Goal: Task Accomplishment & Management: Use online tool/utility

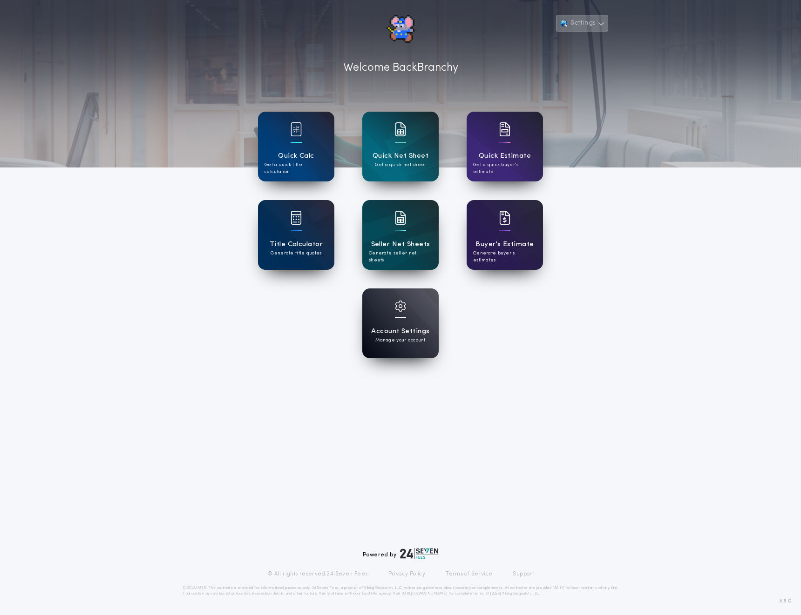
click at [587, 19] on button "Settings" at bounding box center [582, 23] width 52 height 17
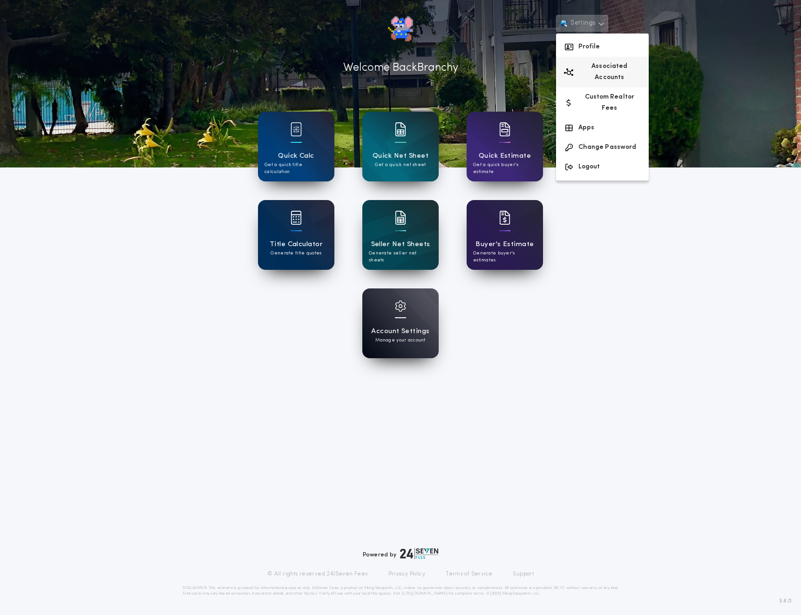
click at [582, 67] on button "Associated Accounts" at bounding box center [602, 72] width 93 height 31
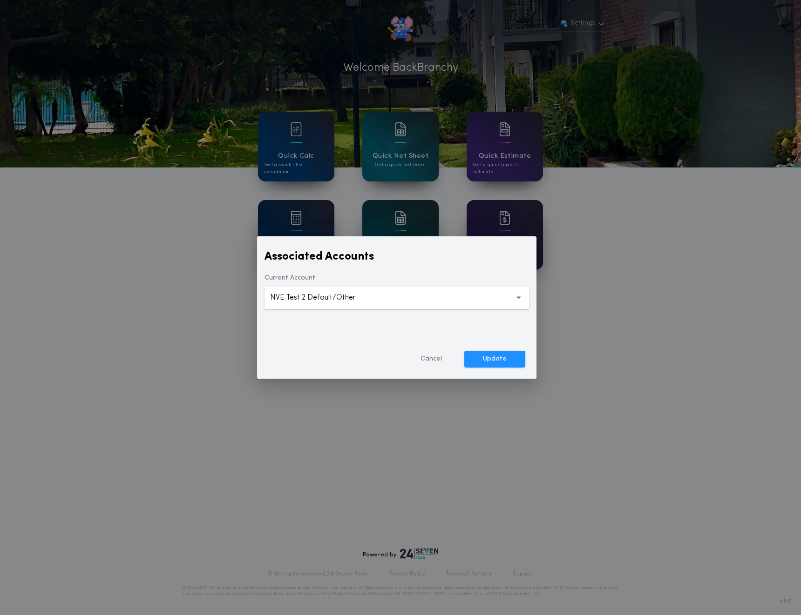
click at [403, 291] on button "**********" at bounding box center [396, 298] width 264 height 22
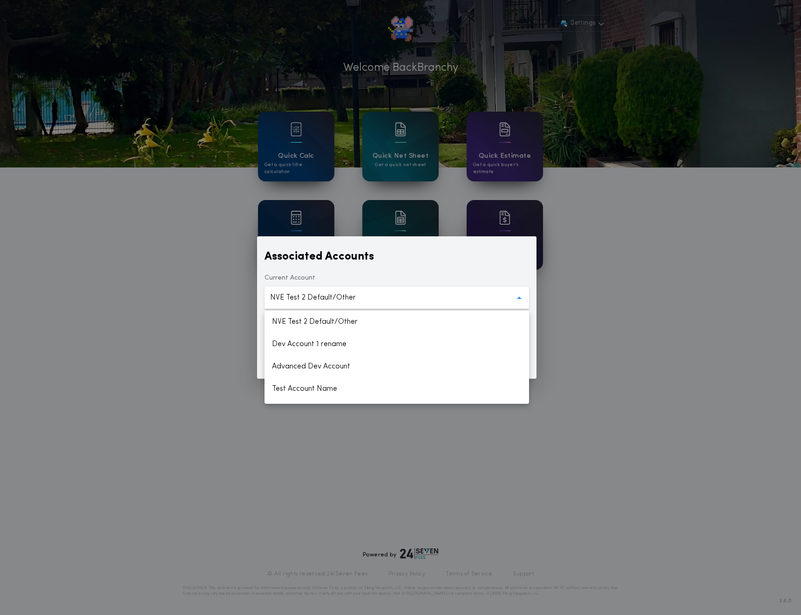
click at [457, 189] on div "**********" at bounding box center [400, 307] width 801 height 615
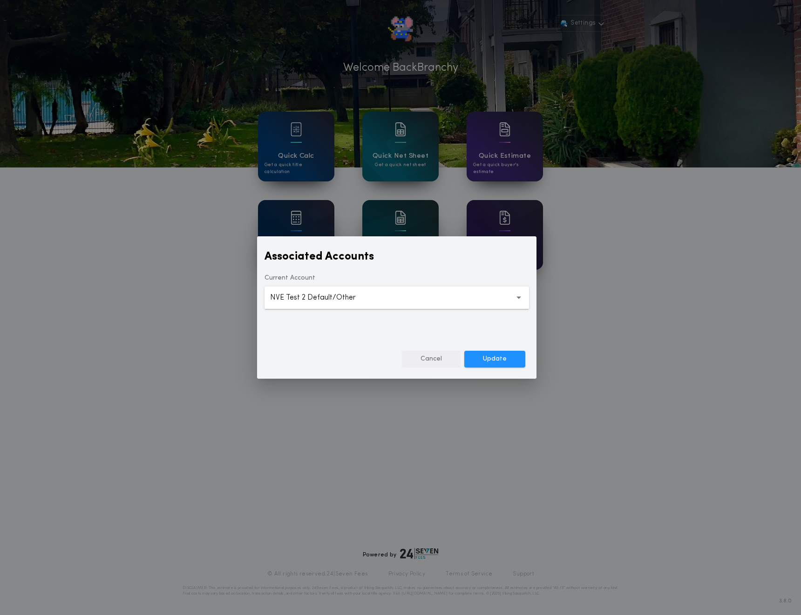
click at [444, 357] on button "Cancel" at bounding box center [431, 359] width 59 height 17
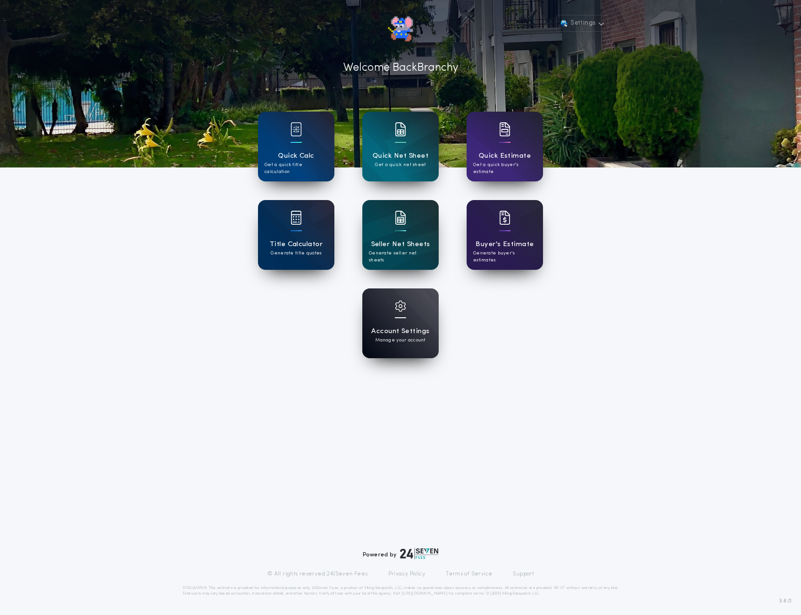
click at [403, 329] on h1 "Account Settings" at bounding box center [400, 331] width 58 height 11
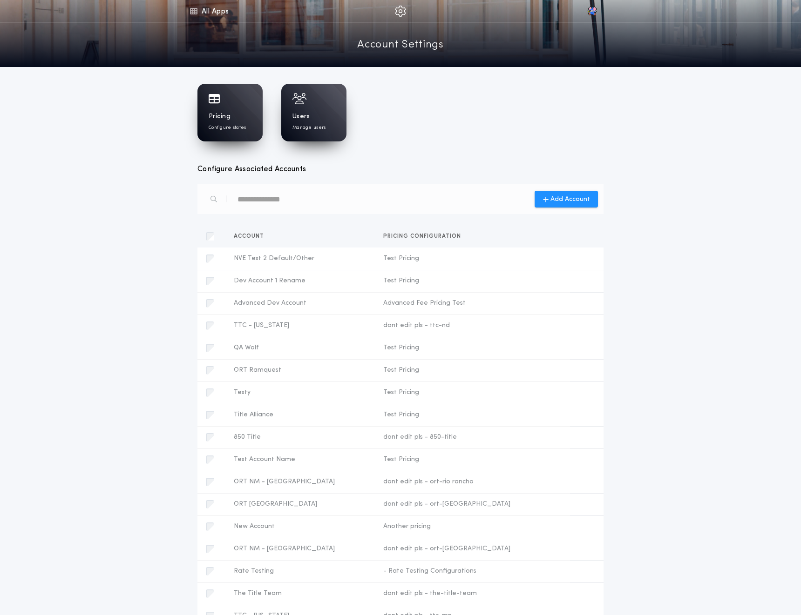
click at [240, 117] on div "Pricing Configure states" at bounding box center [230, 121] width 43 height 19
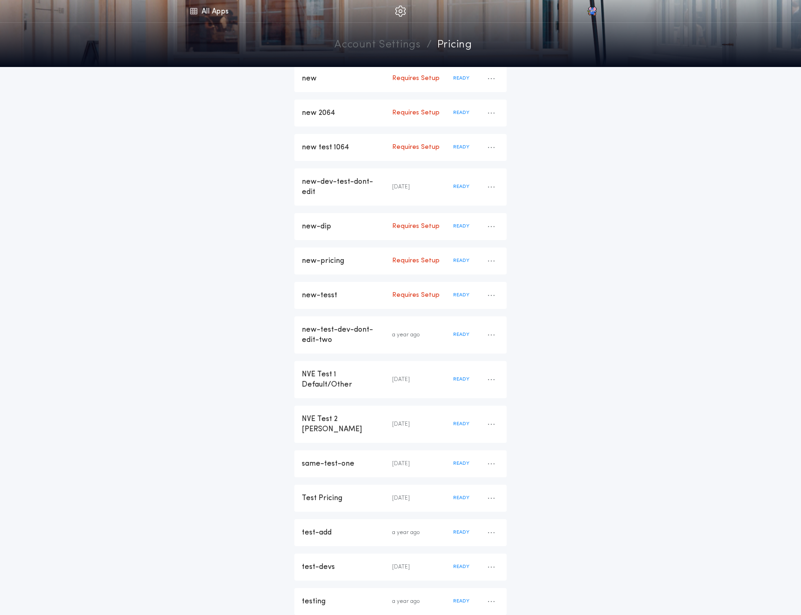
scroll to position [1625, 0]
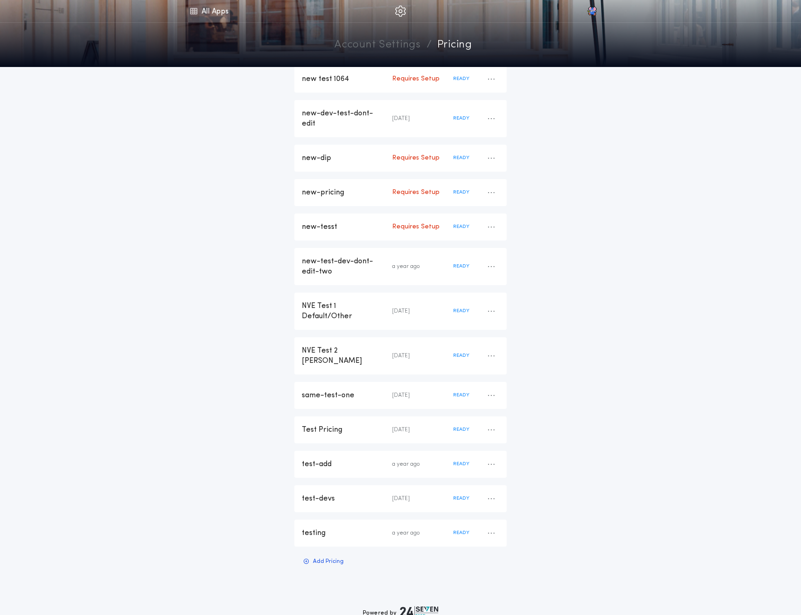
click at [198, 14] on link "All Apps" at bounding box center [209, 11] width 42 height 22
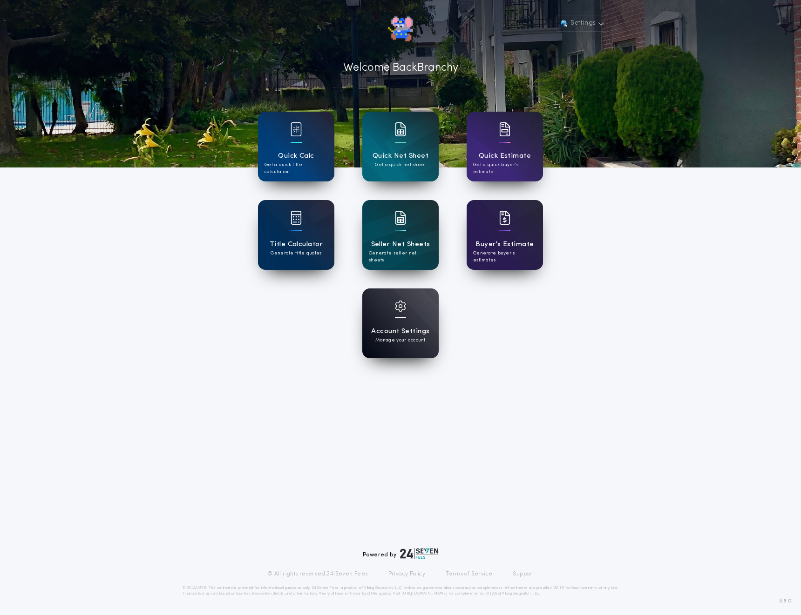
click at [393, 330] on h1 "Account Settings" at bounding box center [400, 331] width 58 height 11
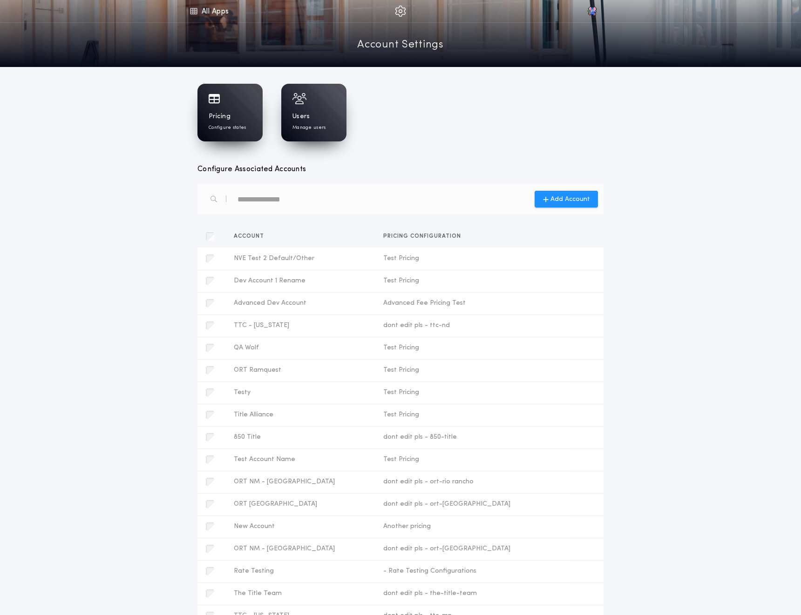
click at [240, 99] on div at bounding box center [230, 98] width 43 height 11
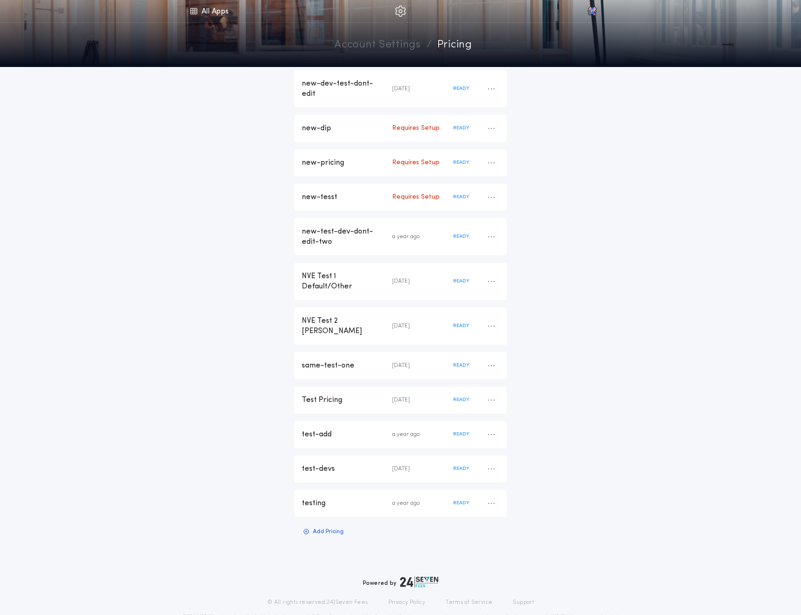
scroll to position [1661, 0]
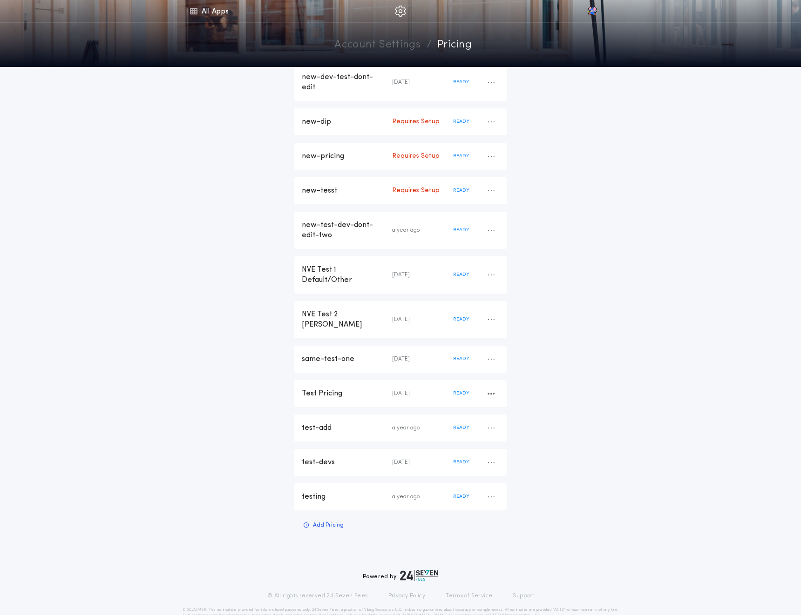
click at [335, 389] on div "Test Pricing" at bounding box center [347, 394] width 90 height 10
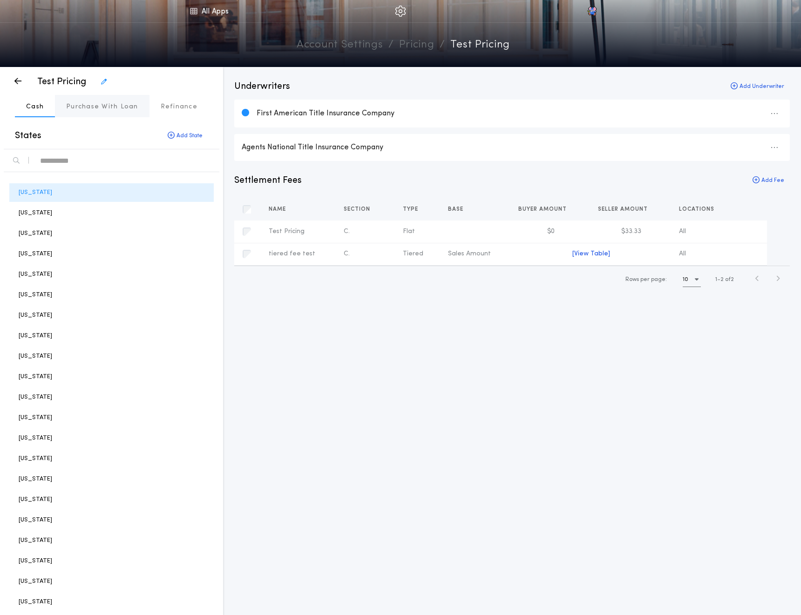
click at [96, 105] on p "Purchase With Loan" at bounding box center [102, 106] width 72 height 9
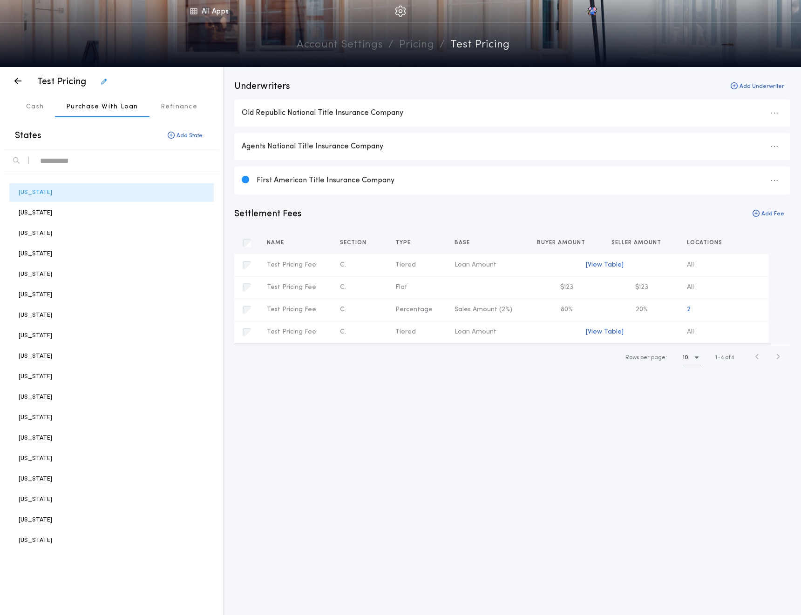
click at [209, 10] on link "All Apps" at bounding box center [209, 11] width 42 height 22
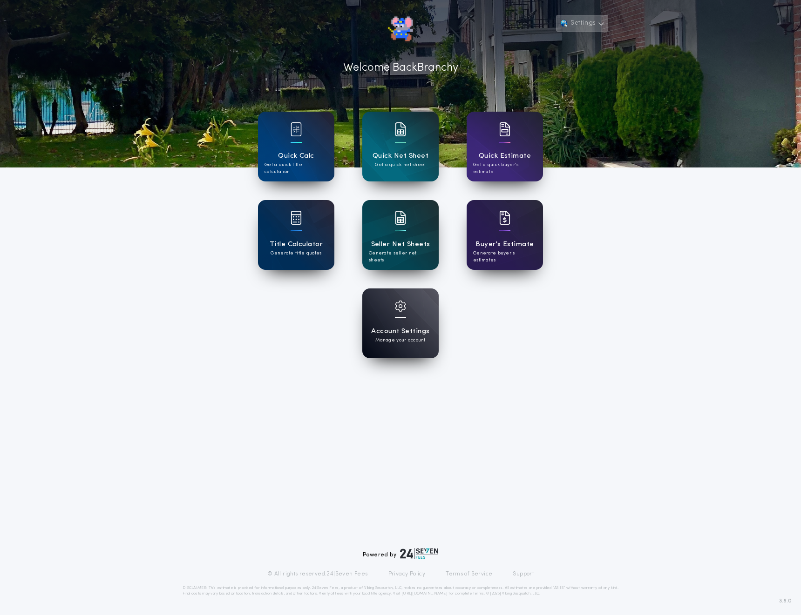
click at [584, 27] on button "Settings" at bounding box center [582, 23] width 52 height 17
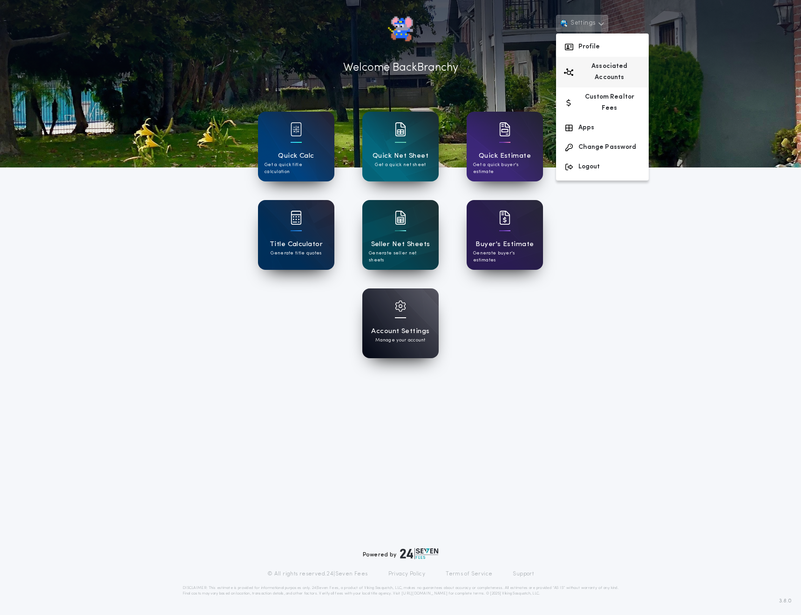
click at [583, 63] on button "Associated Accounts" at bounding box center [602, 72] width 93 height 31
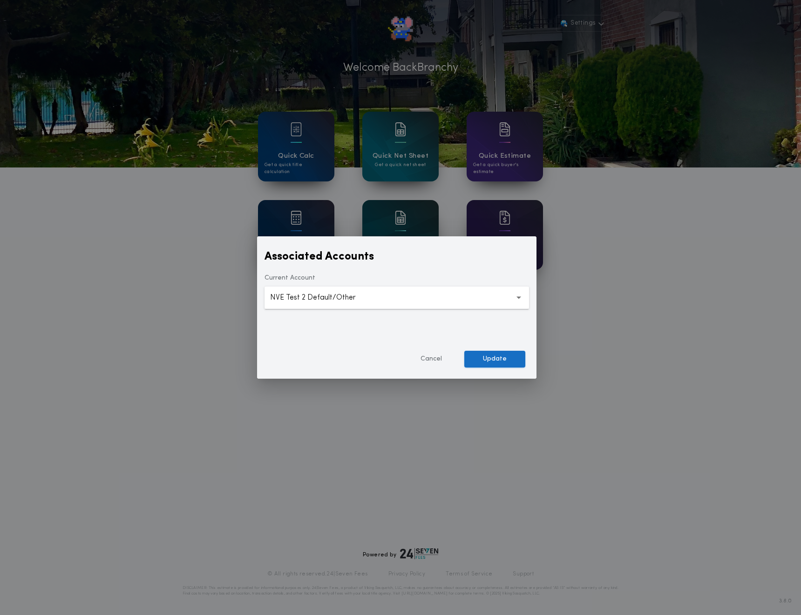
click at [483, 365] on button "Update" at bounding box center [494, 359] width 61 height 17
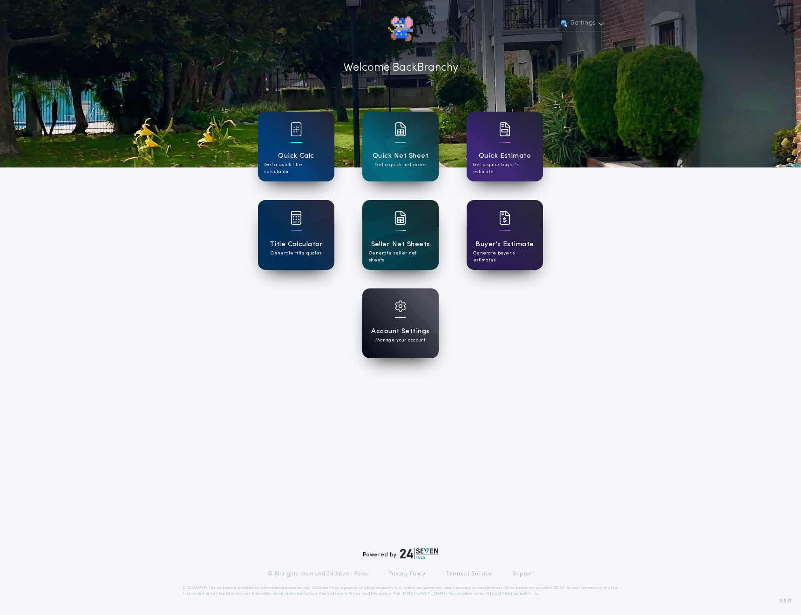
click at [403, 241] on h1 "Seller Net Sheets" at bounding box center [400, 244] width 59 height 11
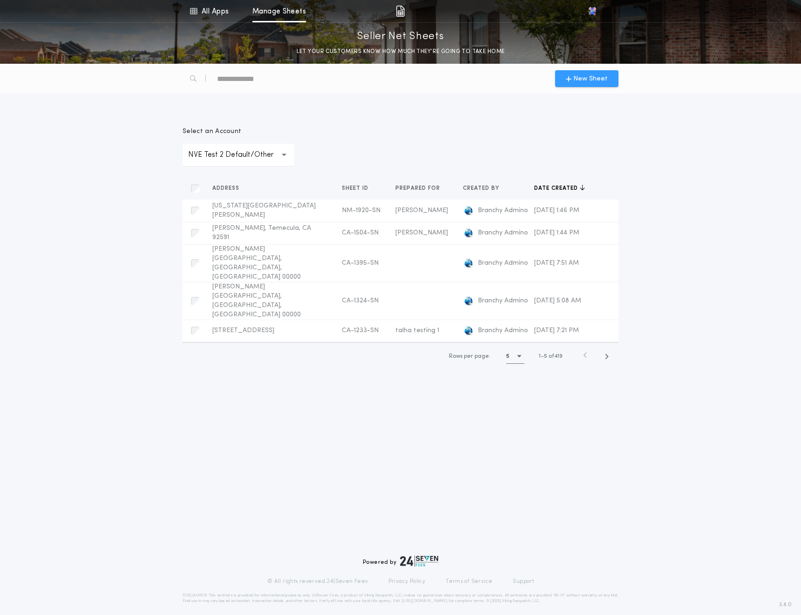
click at [600, 78] on span "New Sheet" at bounding box center [590, 79] width 34 height 10
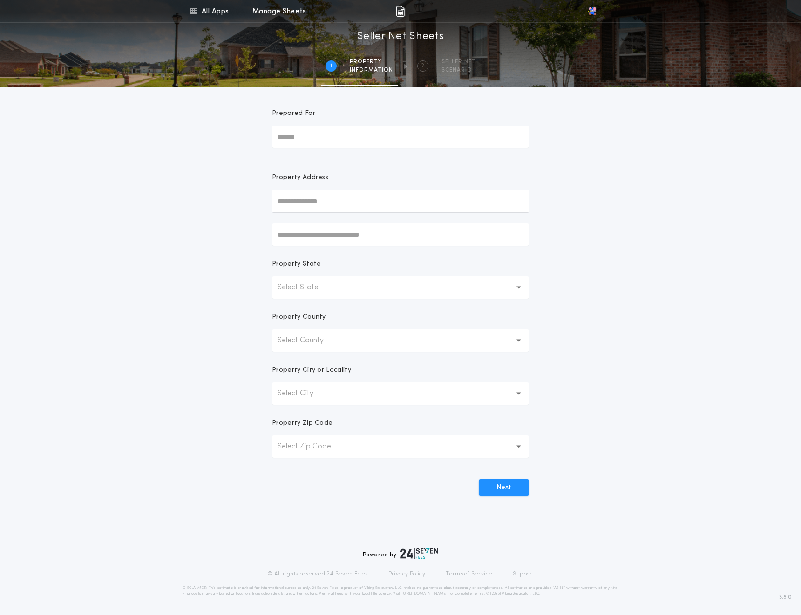
click at [344, 207] on input "text" at bounding box center [400, 201] width 257 height 22
paste input "**********"
type input "**********"
click at [308, 207] on input "text" at bounding box center [400, 201] width 257 height 22
paste input "**********"
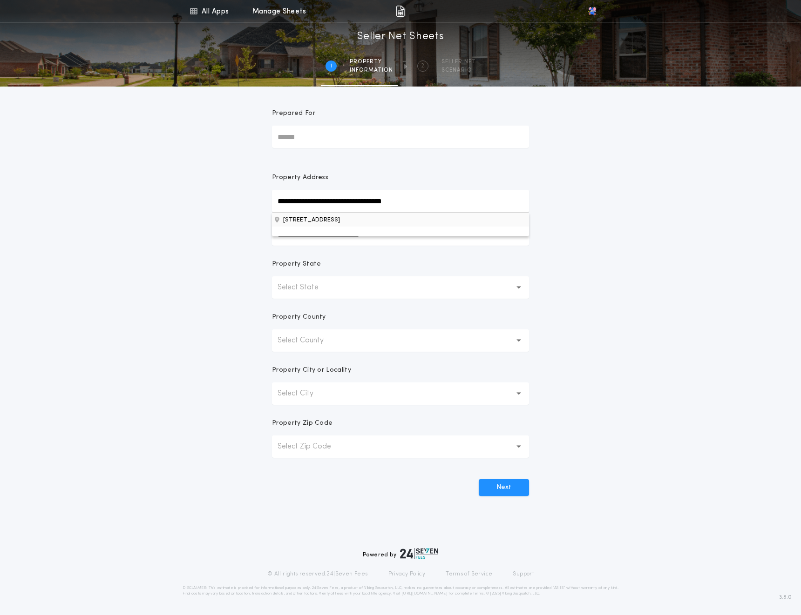
click at [354, 224] on button "[STREET_ADDRESS]" at bounding box center [400, 220] width 257 height 14
type input "**********"
click at [306, 133] on input "Prepared For" at bounding box center [400, 137] width 257 height 22
type input "**"
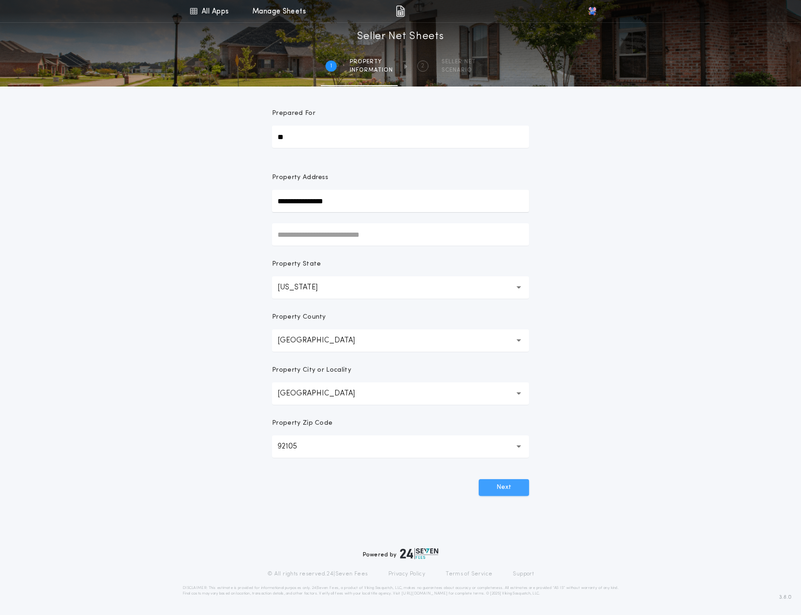
click at [519, 484] on button "Next" at bounding box center [504, 487] width 50 height 17
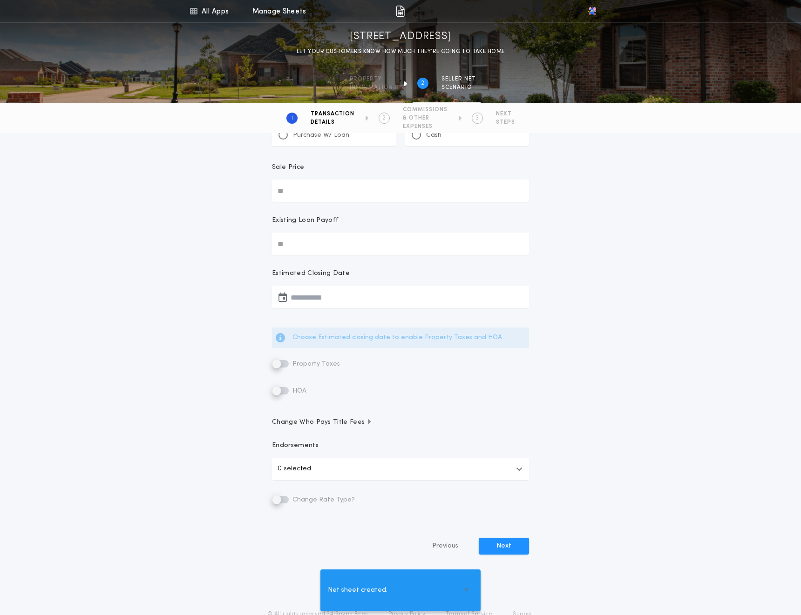
scroll to position [90, 0]
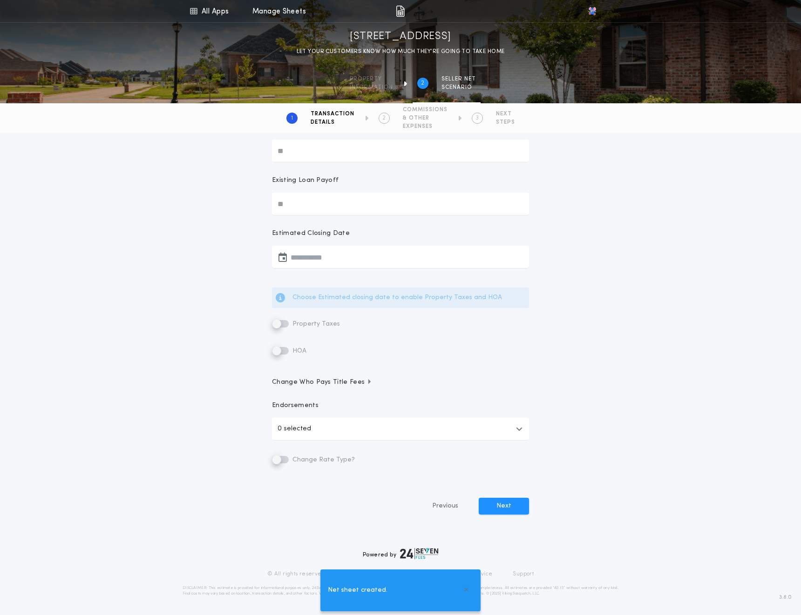
click at [325, 422] on button "0 selected" at bounding box center [400, 429] width 257 height 22
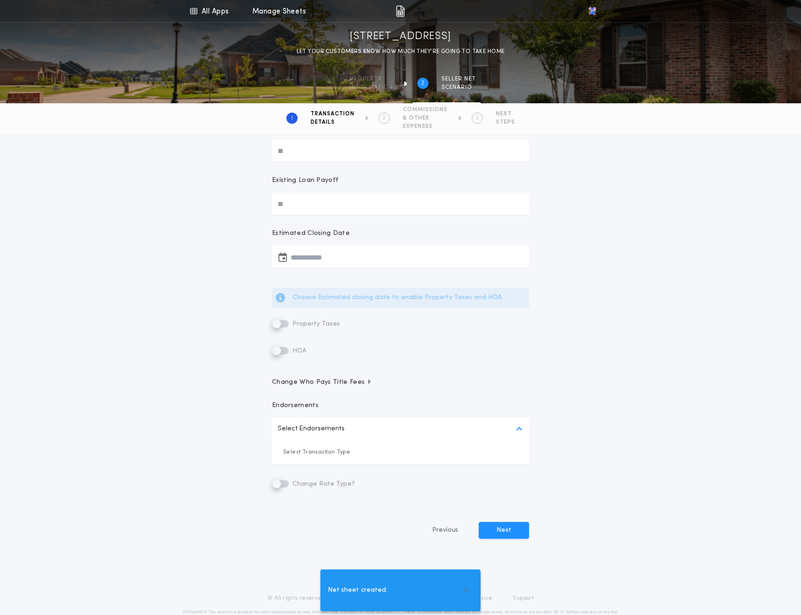
click at [397, 386] on button "Change Who Pays Title Fees" at bounding box center [400, 382] width 257 height 9
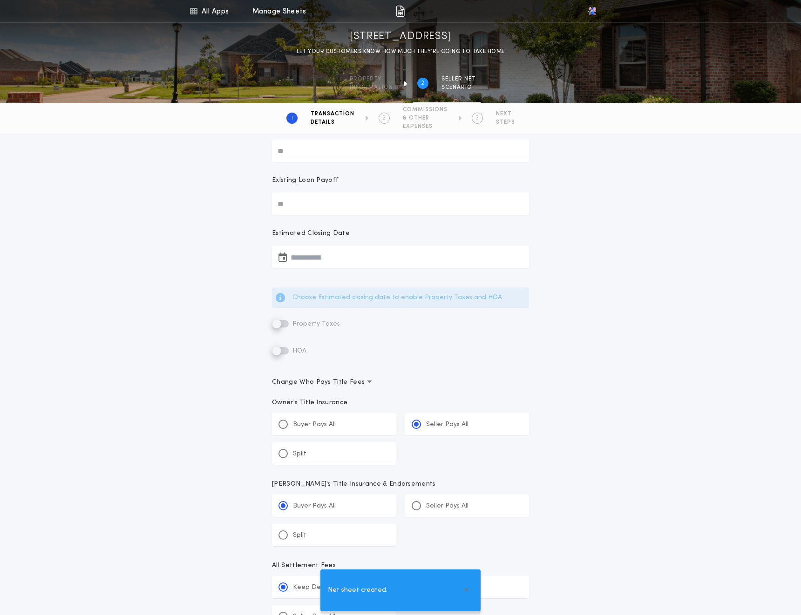
click at [376, 386] on button "Change Who Pays Title Fees" at bounding box center [400, 382] width 257 height 9
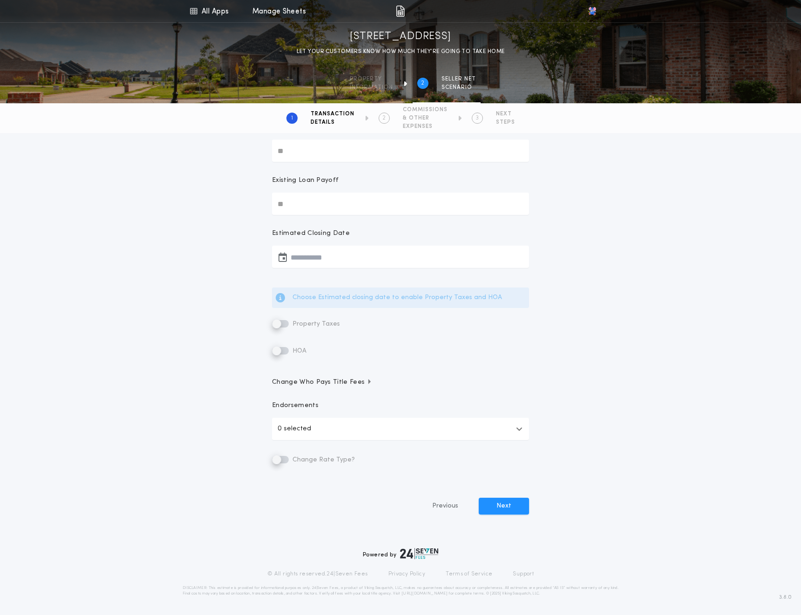
scroll to position [0, 0]
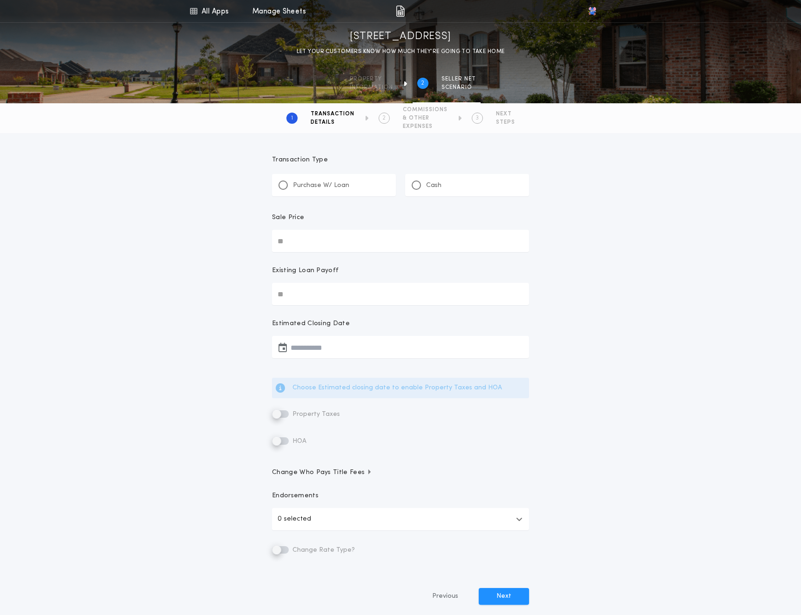
click at [310, 182] on p "Purchase W/ Loan" at bounding box center [321, 185] width 56 height 9
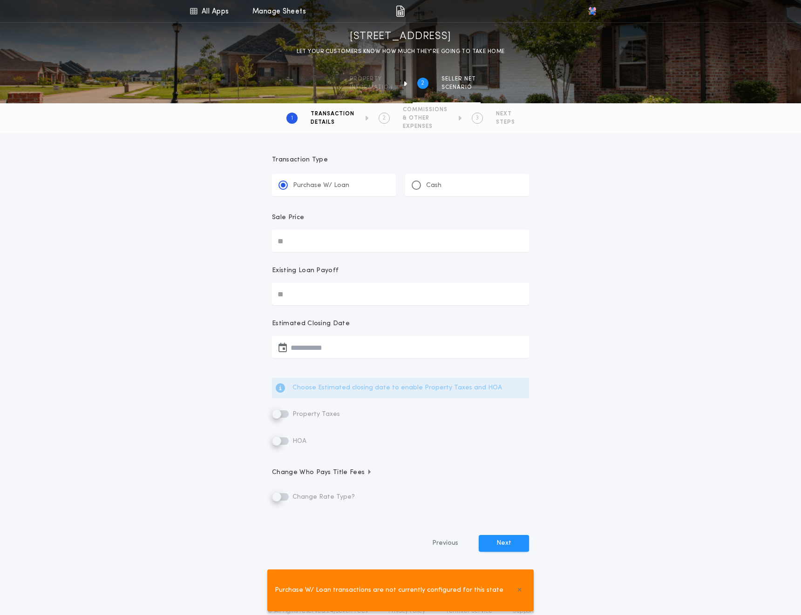
click at [304, 236] on input "Sale Price" at bounding box center [400, 241] width 257 height 22
type input "********"
click at [217, 15] on link "All Apps" at bounding box center [209, 11] width 42 height 22
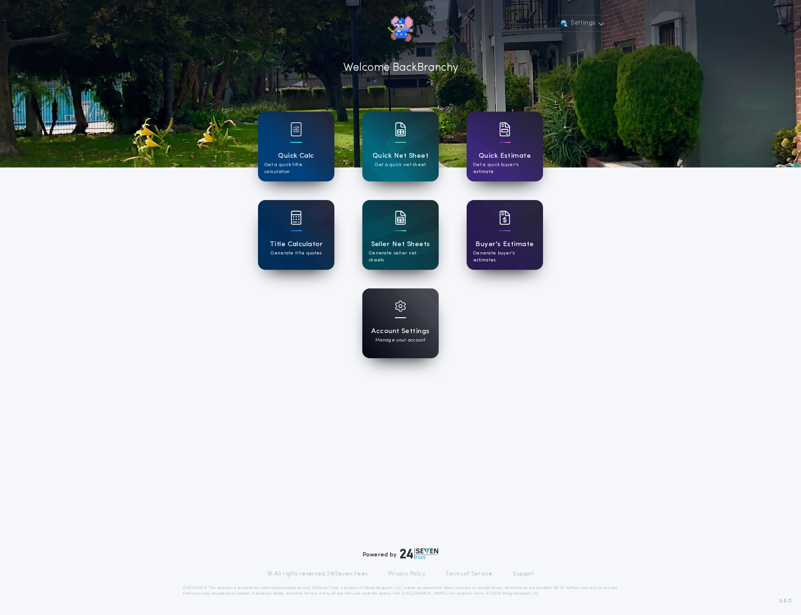
click at [402, 313] on div at bounding box center [400, 312] width 11 height 23
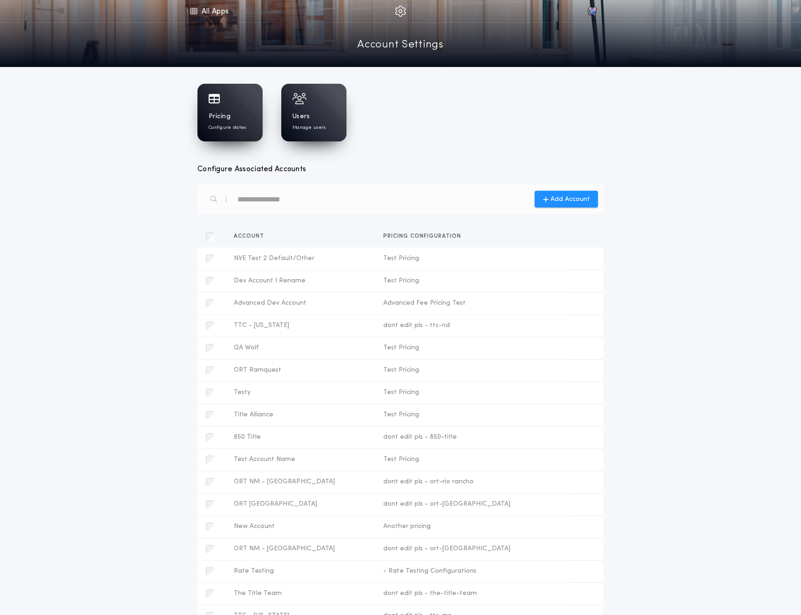
click at [219, 109] on div "Pricing Configure states" at bounding box center [229, 113] width 65 height 58
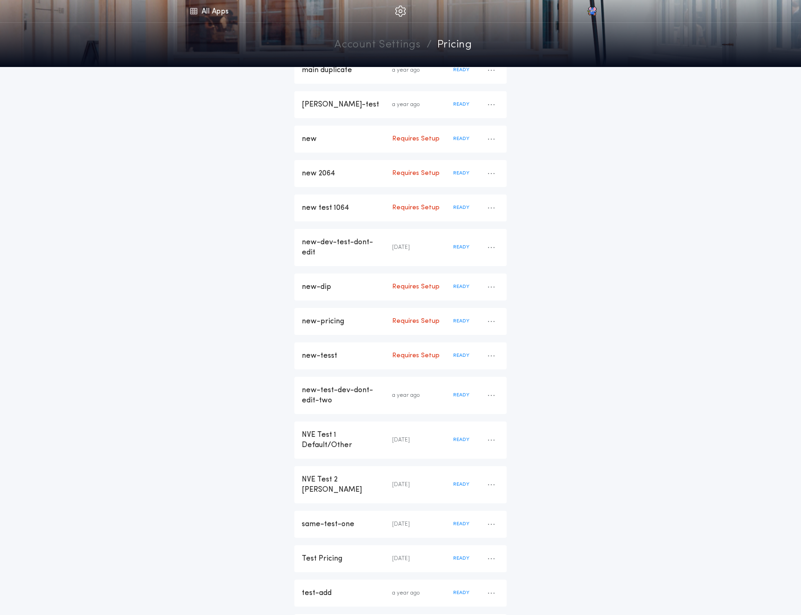
scroll to position [1661, 0]
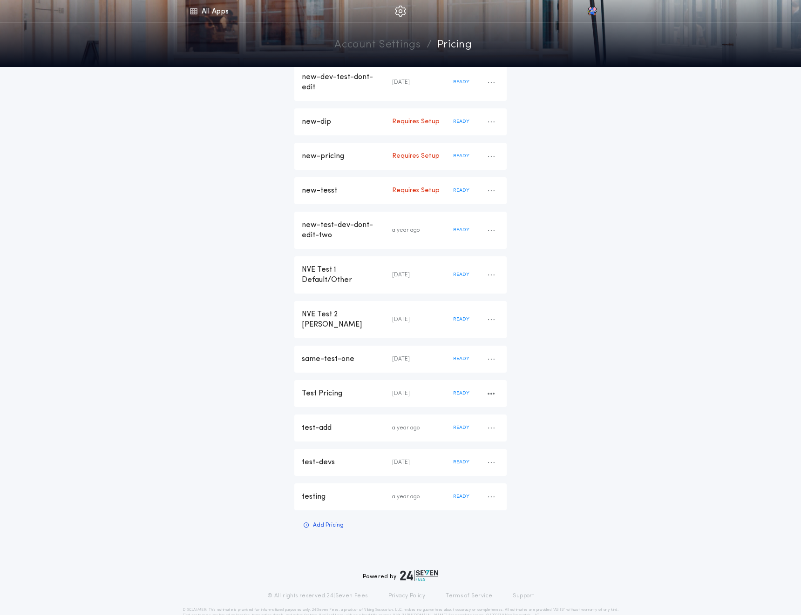
click at [332, 389] on div "Test Pricing" at bounding box center [347, 394] width 90 height 10
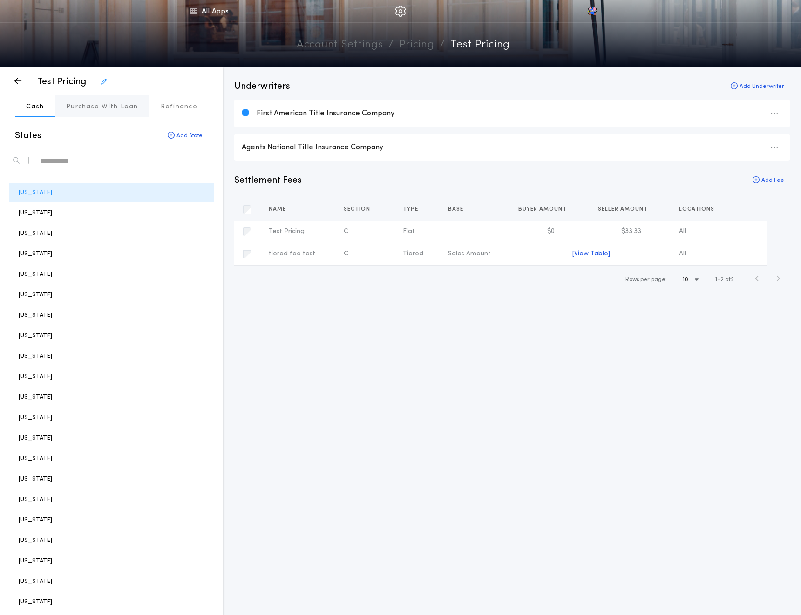
click at [77, 100] on button "Purchase With Loan" at bounding box center [102, 106] width 94 height 22
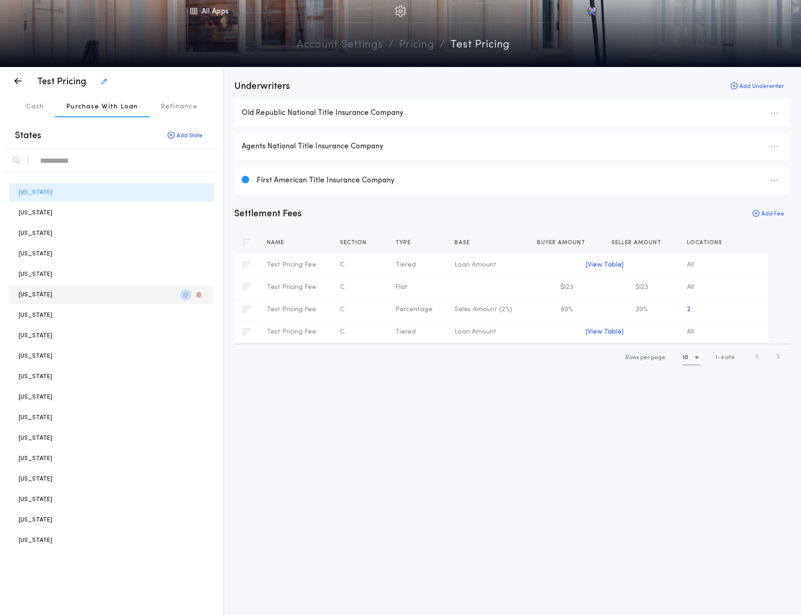
click at [186, 295] on icon "button" at bounding box center [185, 295] width 4 height 0
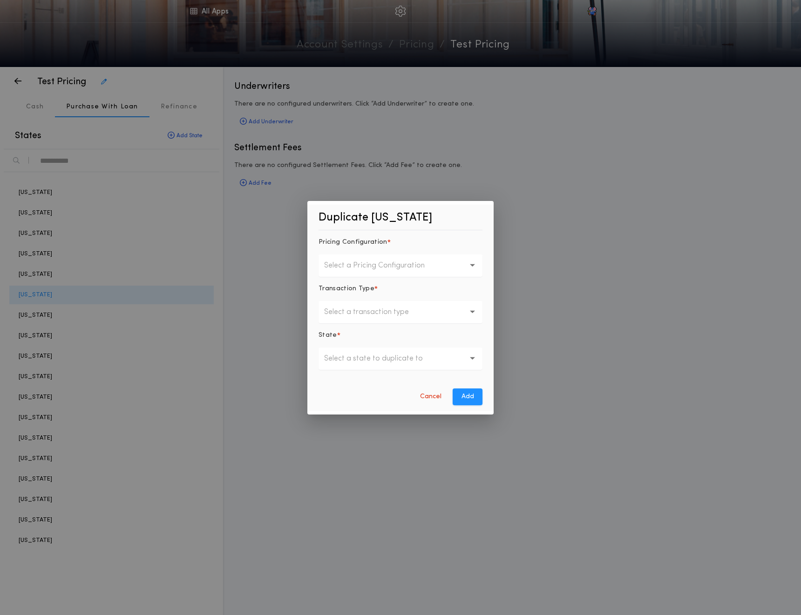
click at [369, 271] on button "Select a Pricing Configuration" at bounding box center [400, 266] width 164 height 22
click at [365, 298] on p "Test Pricing" at bounding box center [400, 294] width 164 height 22
click at [358, 318] on button "Select a transaction type" at bounding box center [400, 312] width 164 height 22
click at [358, 358] on p "Purchase With Loan" at bounding box center [400, 359] width 164 height 22
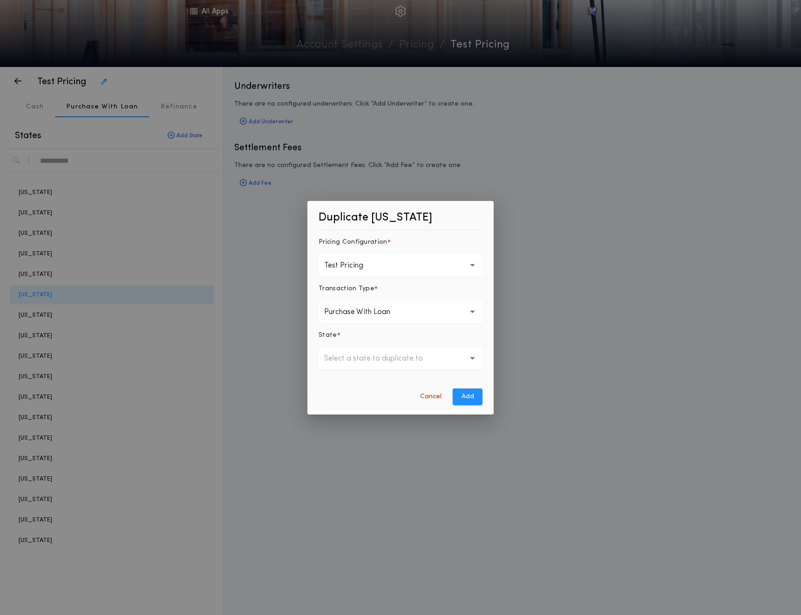
click at [368, 359] on p "Select a state to duplicate to" at bounding box center [381, 358] width 114 height 11
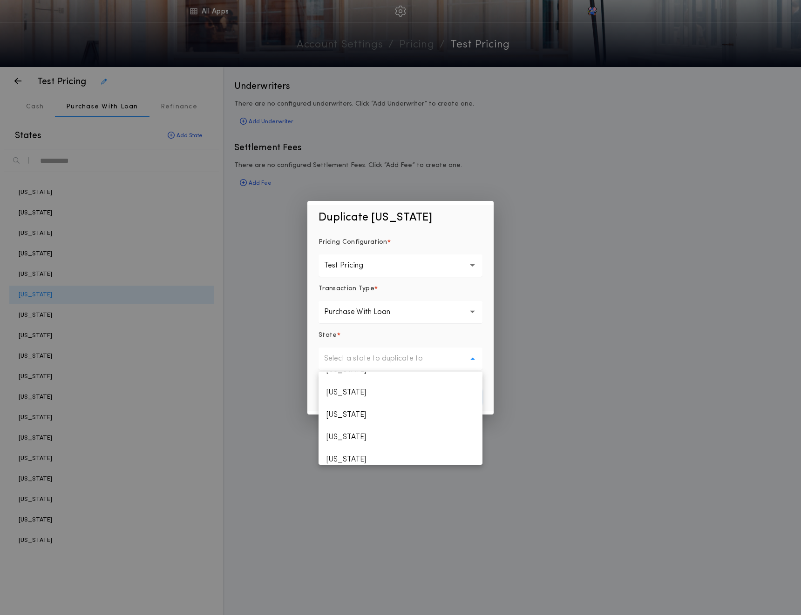
scroll to position [54, 0]
click at [357, 416] on p "[US_STATE]" at bounding box center [400, 418] width 164 height 22
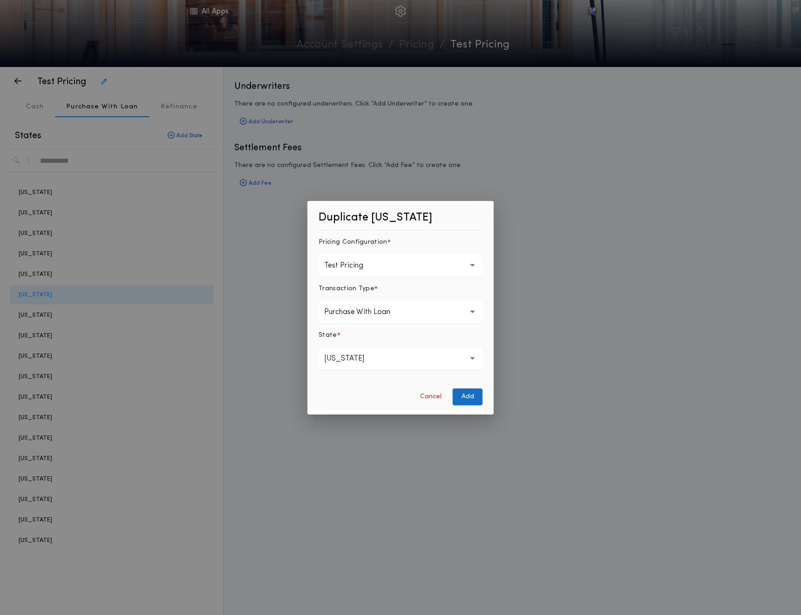
click at [469, 398] on button "Add" at bounding box center [467, 397] width 30 height 17
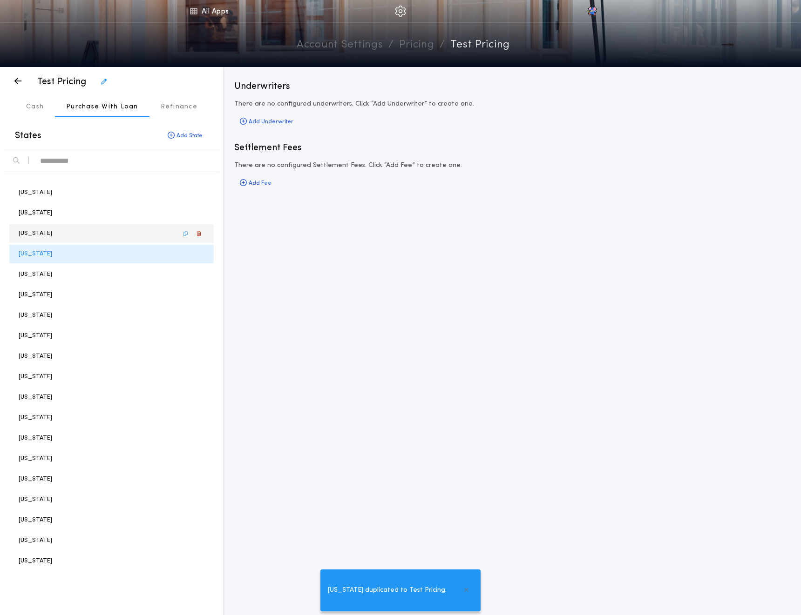
click at [98, 232] on div "[US_STATE]" at bounding box center [111, 233] width 204 height 19
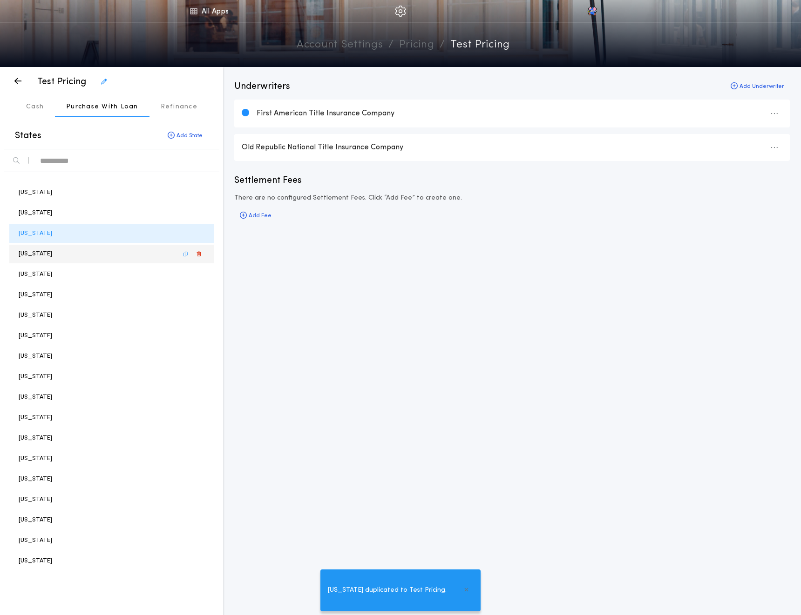
click at [93, 248] on div "[US_STATE]" at bounding box center [111, 254] width 204 height 19
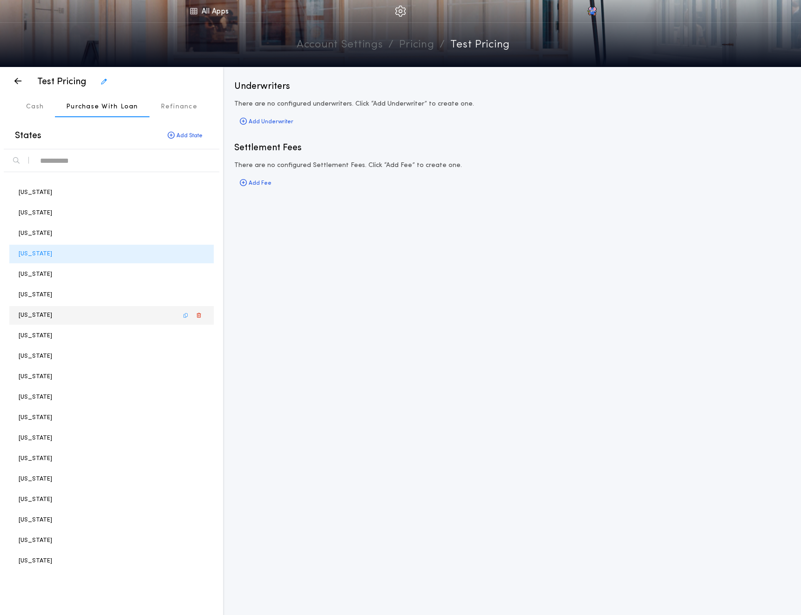
click at [66, 315] on div "[US_STATE]" at bounding box center [111, 315] width 204 height 19
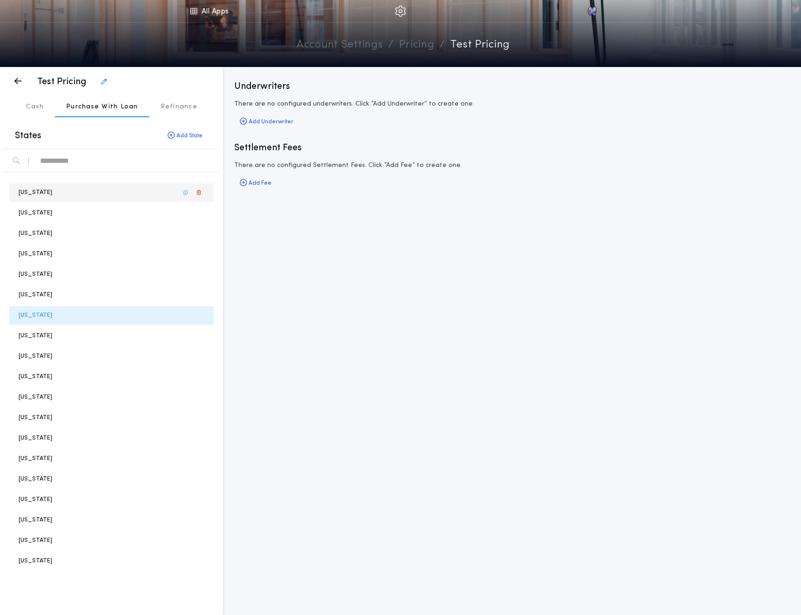
click at [60, 194] on div "[US_STATE]" at bounding box center [111, 192] width 204 height 19
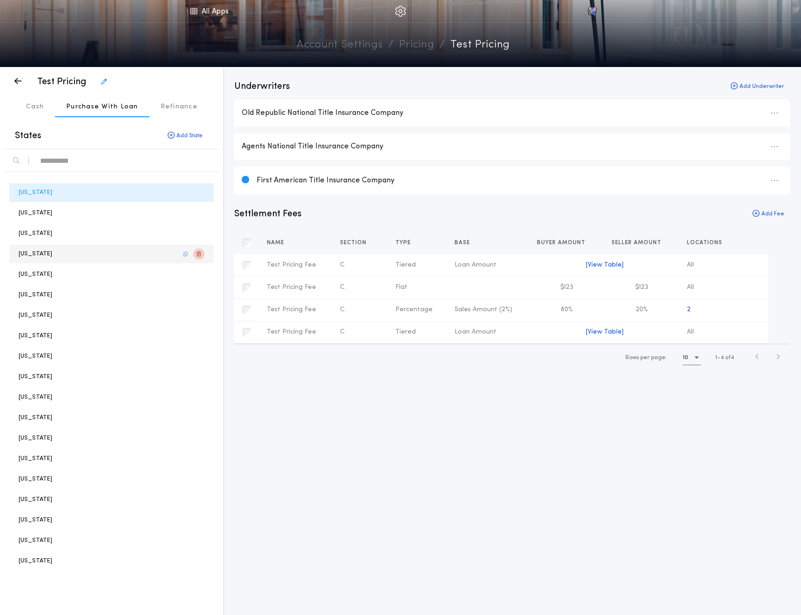
click at [201, 255] on button "button" at bounding box center [198, 254] width 11 height 11
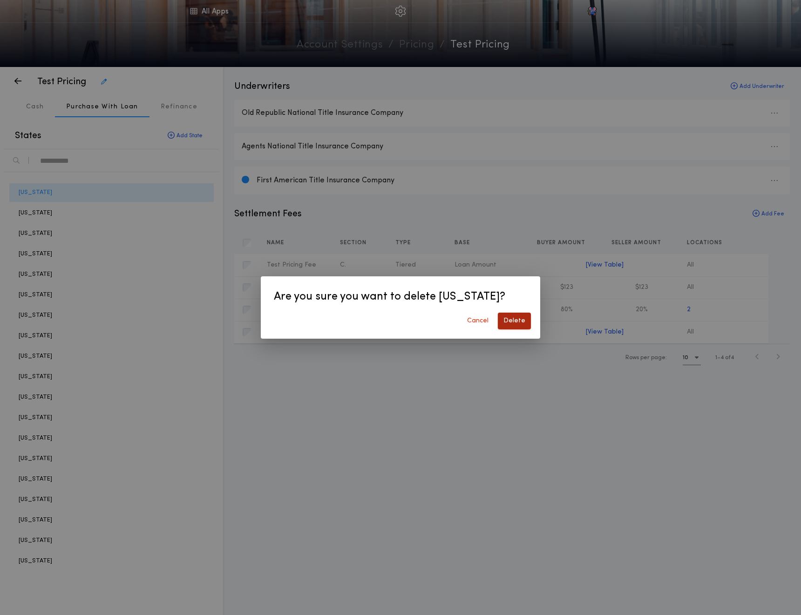
click at [513, 317] on button "Delete" at bounding box center [514, 321] width 33 height 17
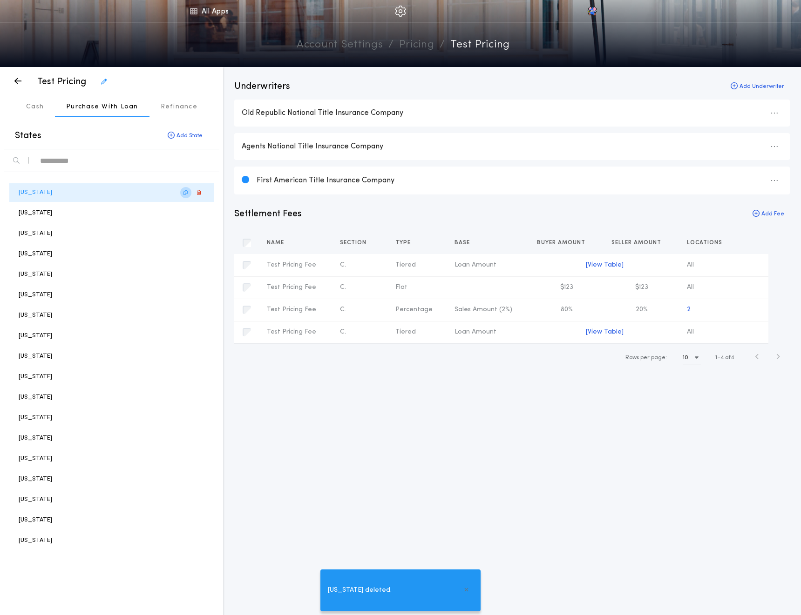
click at [186, 193] on icon "button" at bounding box center [185, 193] width 4 height 0
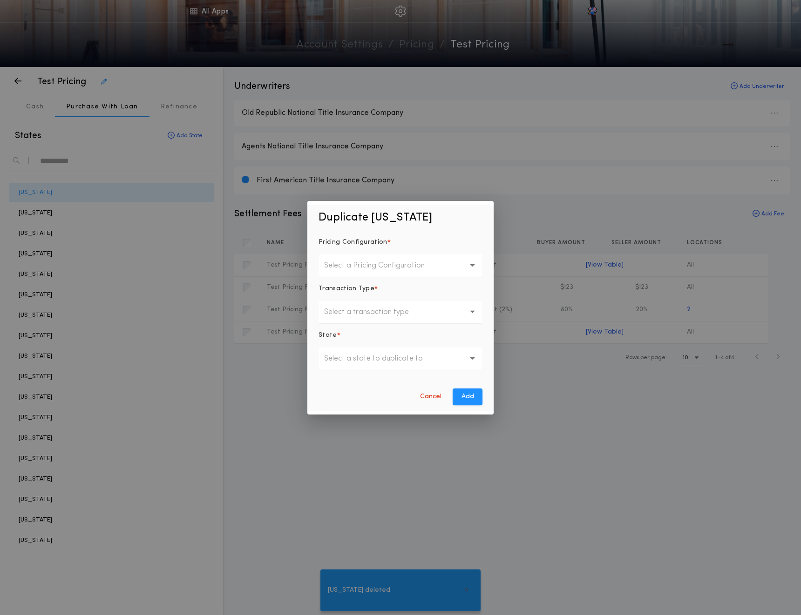
click at [384, 267] on p "Select a Pricing Configuration" at bounding box center [381, 265] width 115 height 11
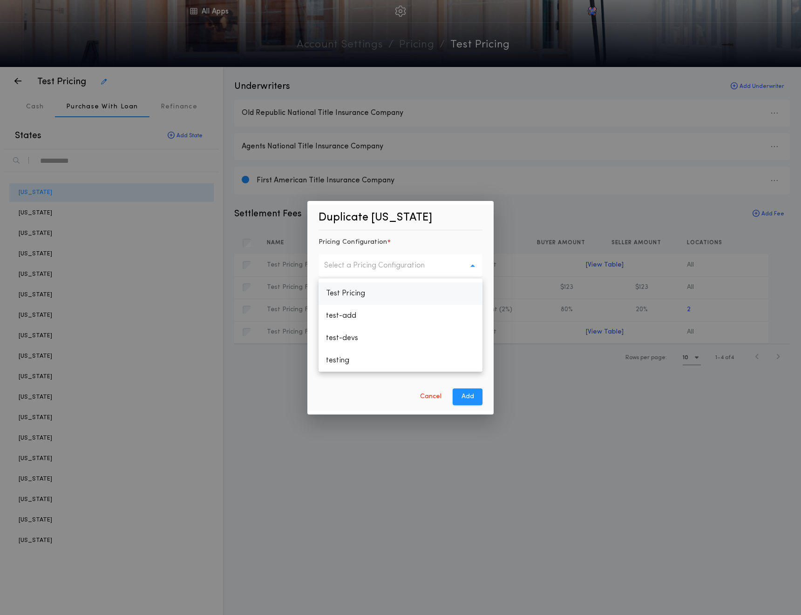
click at [360, 292] on p "Test Pricing" at bounding box center [400, 294] width 164 height 22
click at [352, 303] on button "Select a transaction type" at bounding box center [400, 312] width 164 height 22
click at [363, 351] on p "Purchase With Loan" at bounding box center [400, 359] width 164 height 22
click at [352, 357] on p "Select a state to duplicate to" at bounding box center [381, 358] width 114 height 11
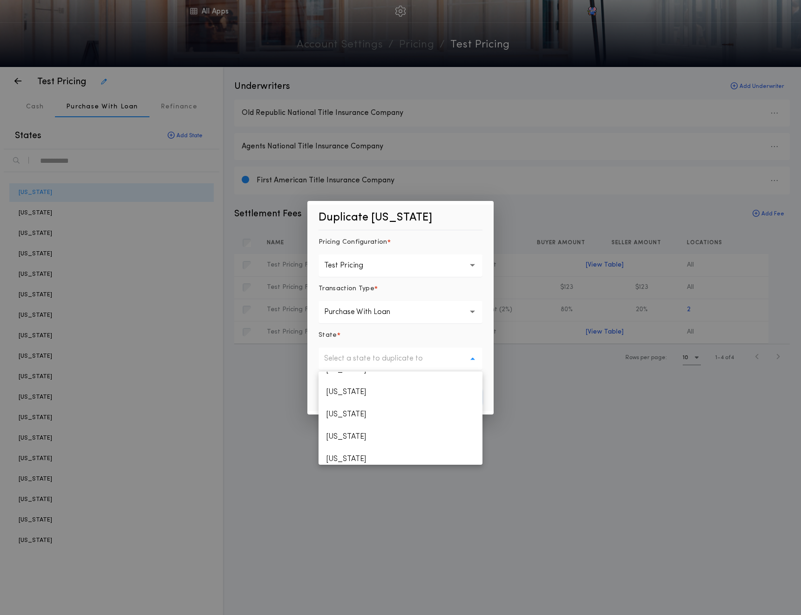
scroll to position [75, 0]
click at [348, 398] on p "[US_STATE]" at bounding box center [400, 397] width 164 height 22
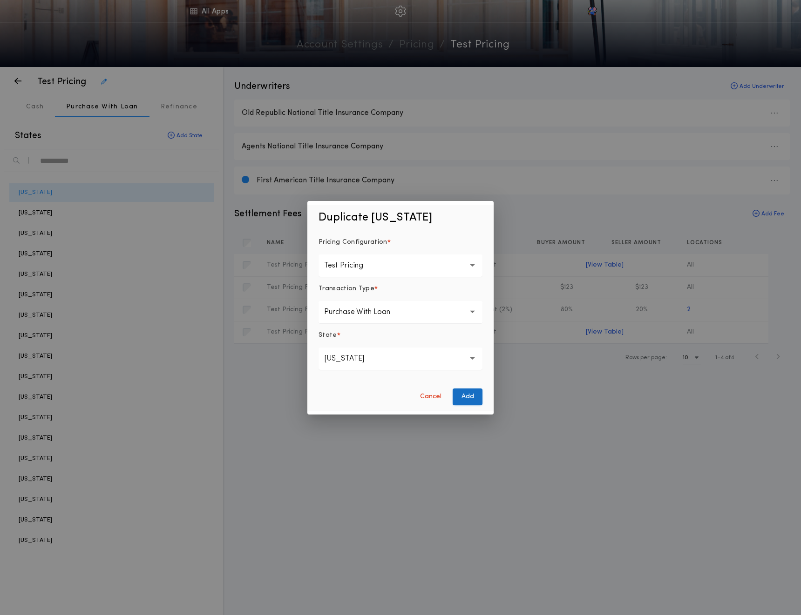
click at [465, 399] on button "Add" at bounding box center [467, 397] width 30 height 17
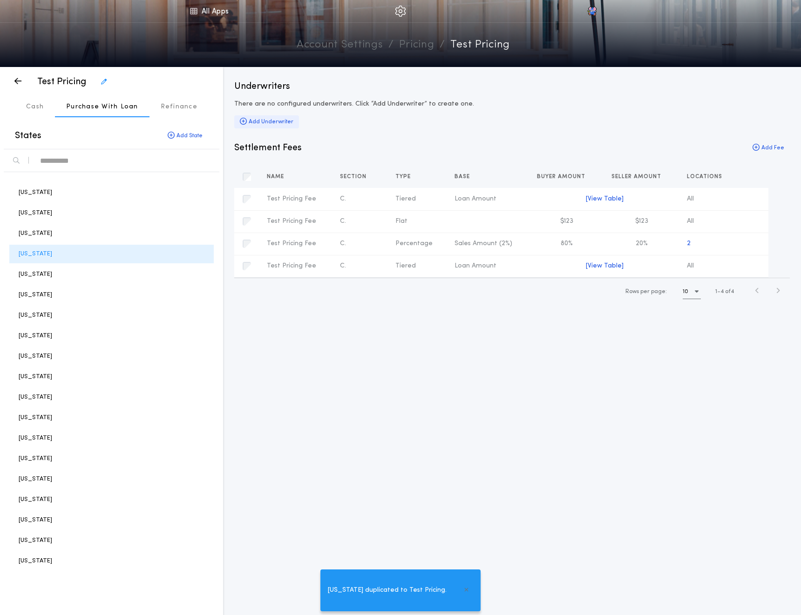
click at [268, 118] on div "Add Underwriter" at bounding box center [266, 121] width 65 height 13
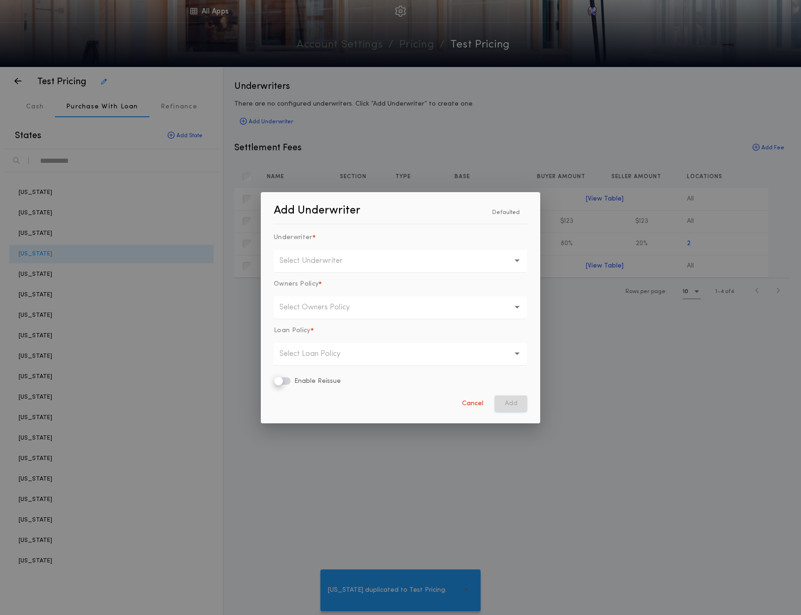
click at [312, 256] on p "Select Underwriter" at bounding box center [318, 261] width 78 height 11
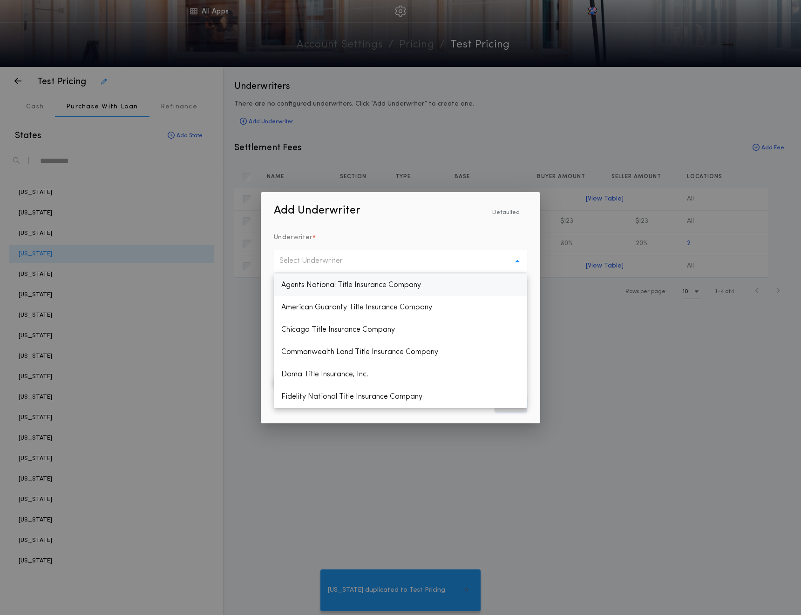
click at [313, 281] on p "Agents National Title Insurance Company" at bounding box center [400, 285] width 253 height 22
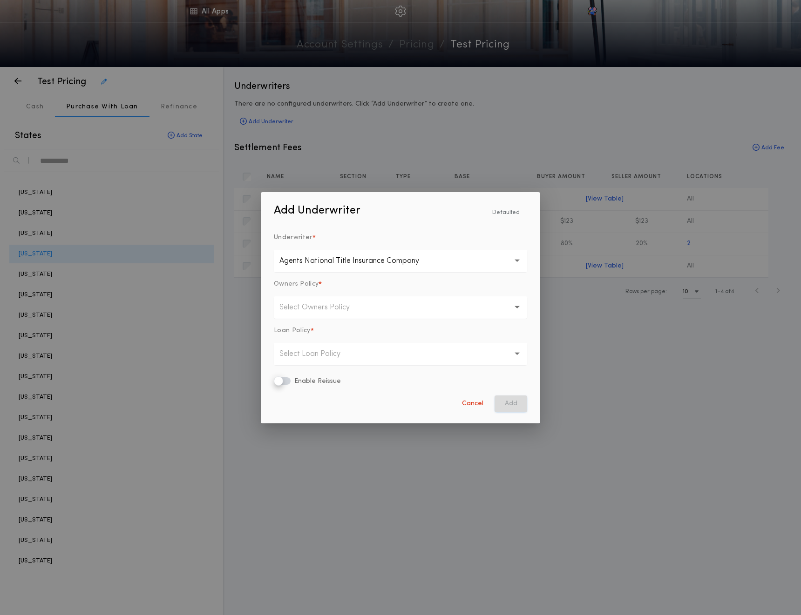
click at [313, 304] on p "Select Owners Policy" at bounding box center [321, 307] width 85 height 11
click at [311, 334] on p "Basic" at bounding box center [400, 332] width 253 height 22
click at [313, 310] on button "Basic *" at bounding box center [400, 308] width 253 height 22
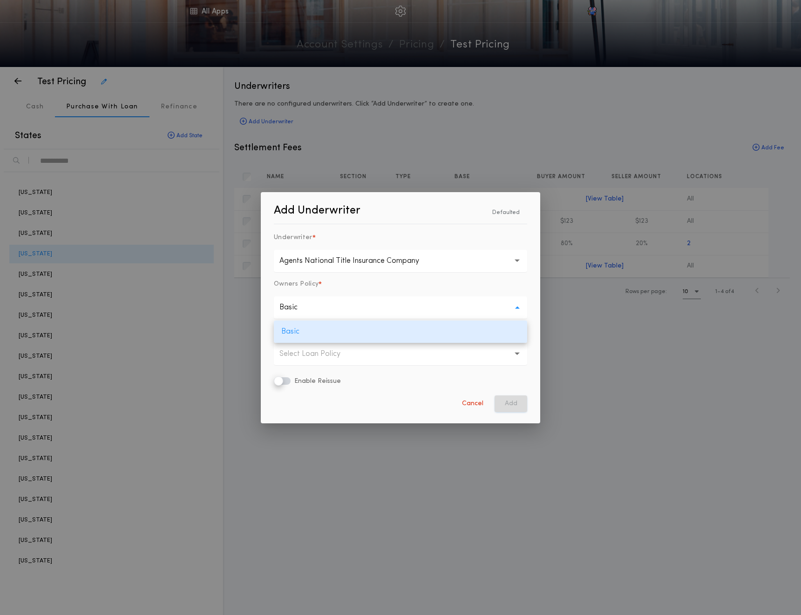
click at [313, 310] on button "Basic *" at bounding box center [400, 308] width 253 height 22
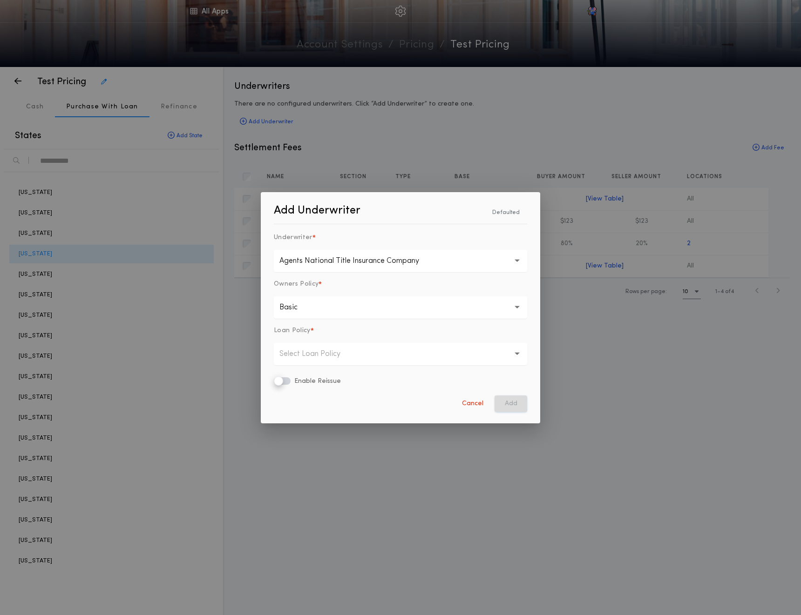
click at [322, 250] on button "**********" at bounding box center [400, 261] width 253 height 22
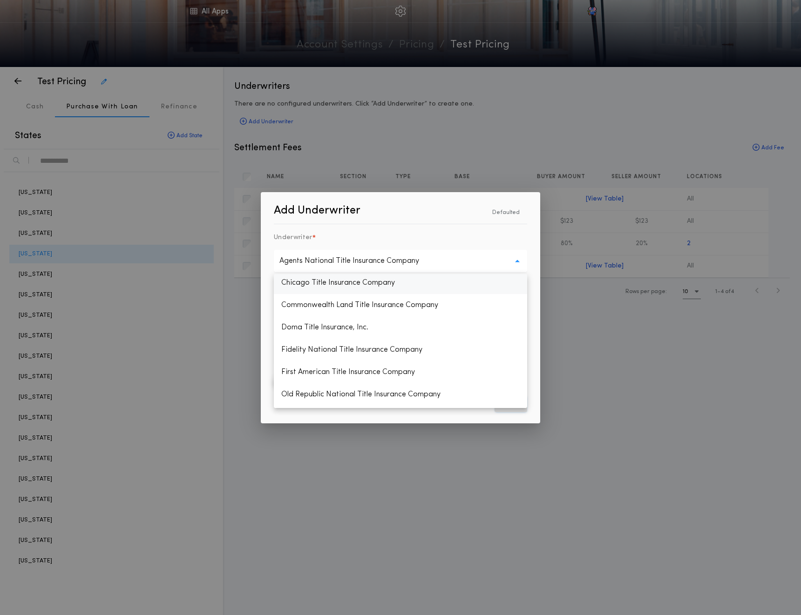
scroll to position [51, 0]
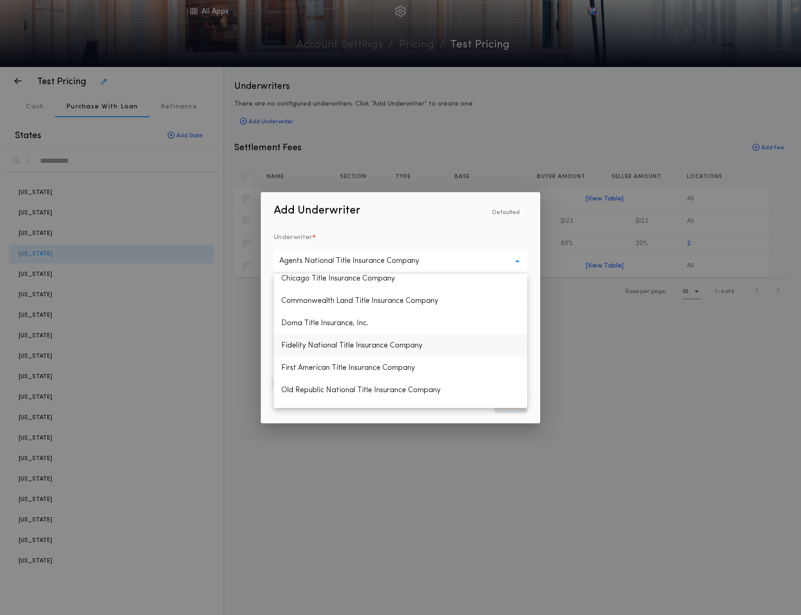
click at [335, 341] on p "Fidelity National Title Insurance Company" at bounding box center [400, 346] width 253 height 22
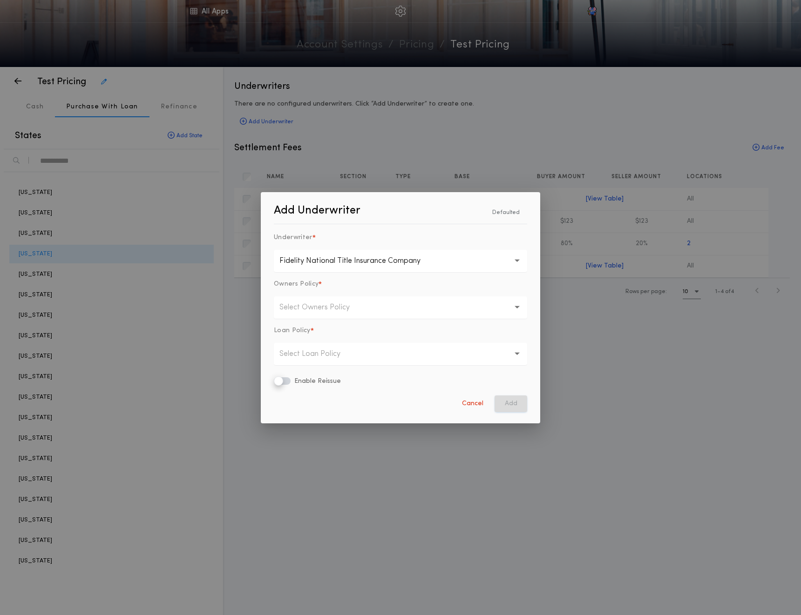
click at [332, 311] on p "Select Owners Policy" at bounding box center [321, 307] width 85 height 11
click at [325, 353] on p "ALTA Extended Coverage Owner’s Policy" at bounding box center [400, 354] width 253 height 22
click at [318, 360] on button "Select Loan Policy" at bounding box center [400, 354] width 253 height 22
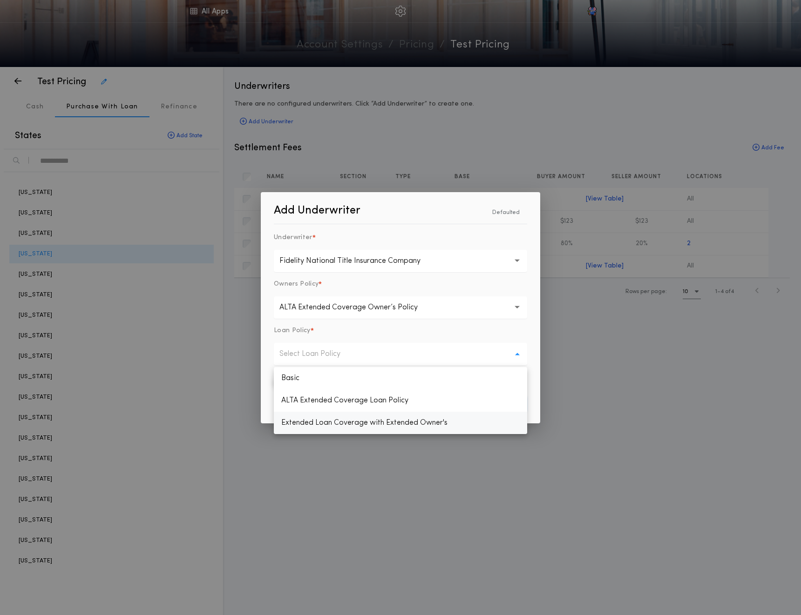
click at [310, 427] on p "Extended Loan Coverage with Extended Owner's" at bounding box center [400, 423] width 253 height 22
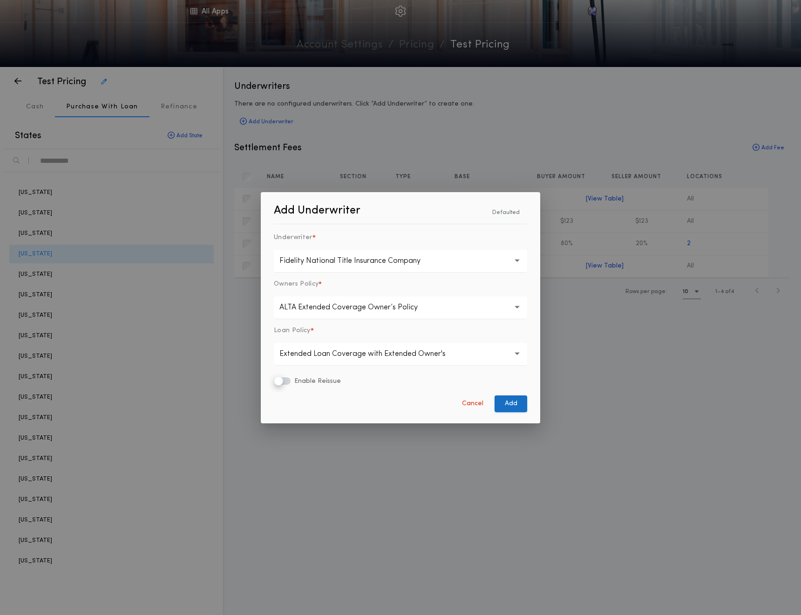
click at [499, 406] on button "Add" at bounding box center [510, 404] width 33 height 17
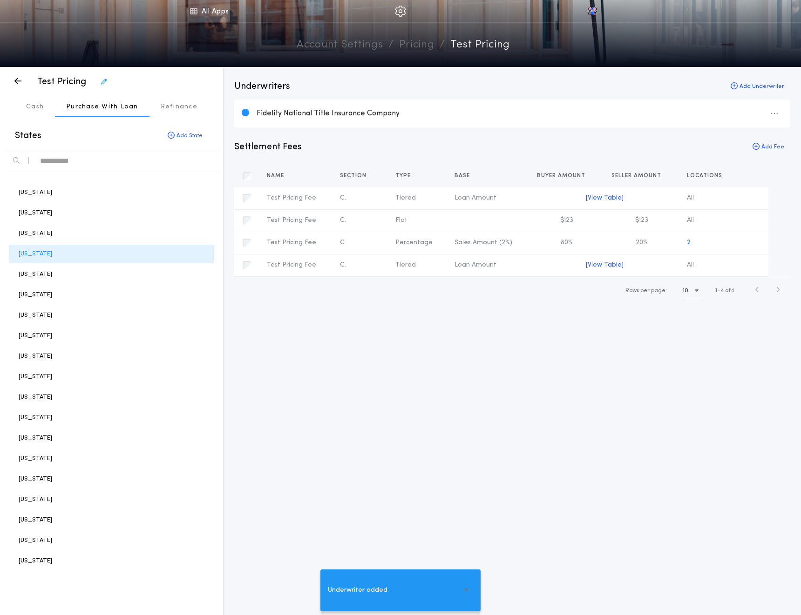
click at [204, 12] on link "All Apps" at bounding box center [209, 11] width 42 height 22
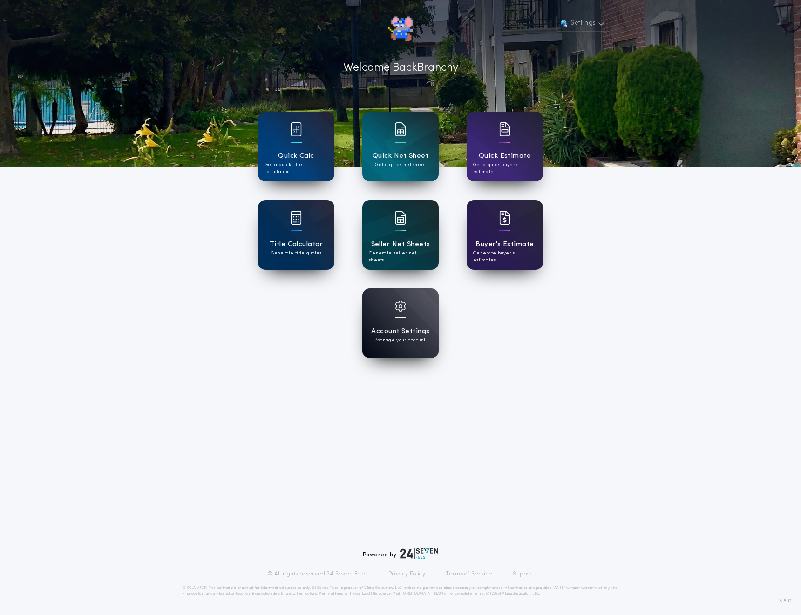
click at [402, 236] on div at bounding box center [400, 224] width 11 height 26
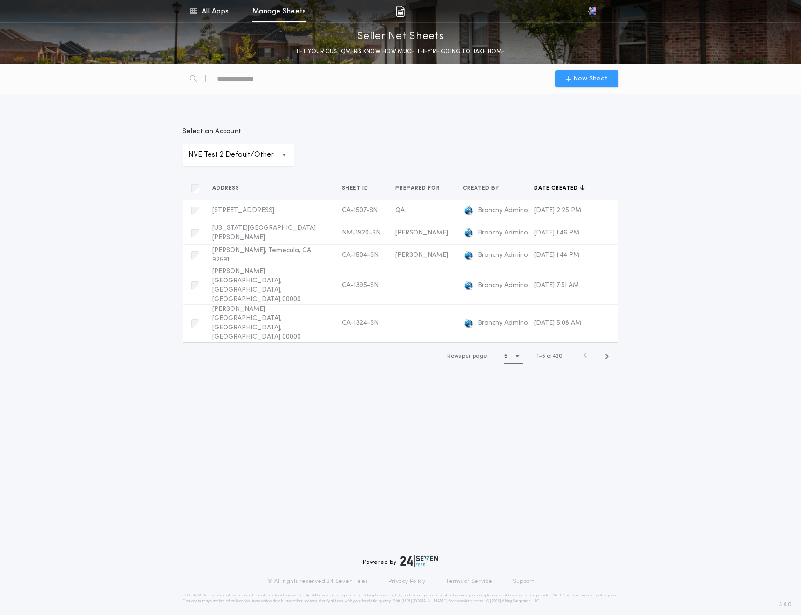
click at [580, 84] on button "New Sheet" at bounding box center [586, 78] width 63 height 17
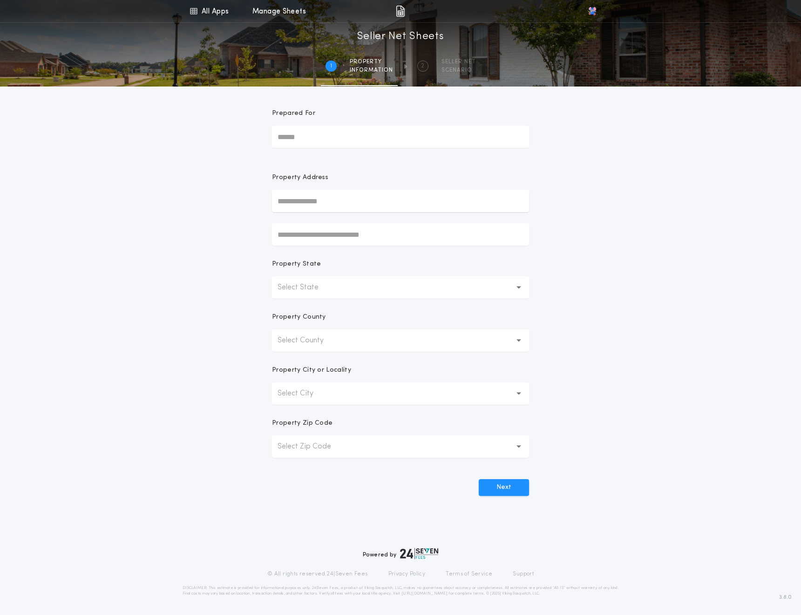
click at [343, 198] on input "text" at bounding box center [400, 201] width 257 height 22
paste input "**********"
click at [359, 220] on button "[STREET_ADDRESS]" at bounding box center [400, 220] width 257 height 14
type input "**********"
click at [312, 133] on input "Prepared For" at bounding box center [400, 137] width 257 height 22
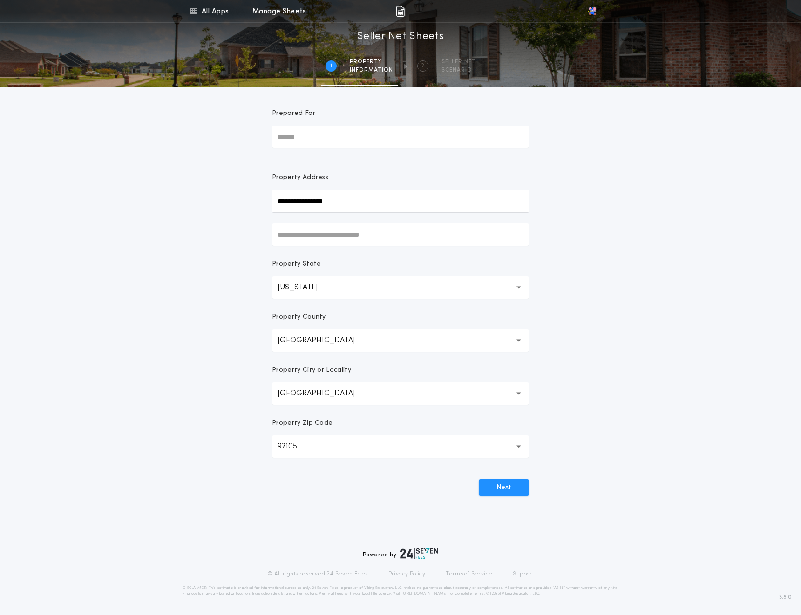
type input "**"
click at [506, 488] on button "Next" at bounding box center [504, 487] width 50 height 17
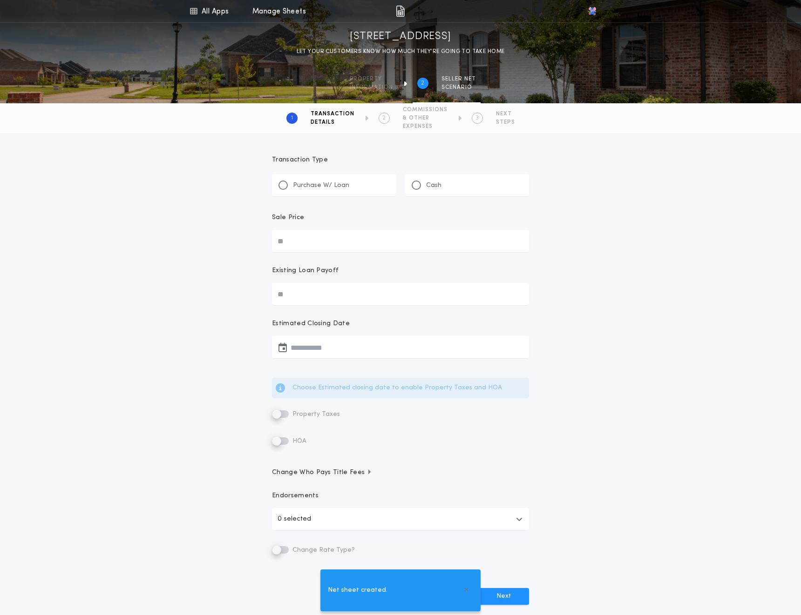
click at [351, 192] on div "Purchase W/ Loan" at bounding box center [334, 185] width 124 height 22
click at [323, 238] on input "Sale Price" at bounding box center [400, 241] width 257 height 22
type input "********"
click at [318, 291] on input "Existing Loan Payoff" at bounding box center [400, 294] width 257 height 22
type input "*******"
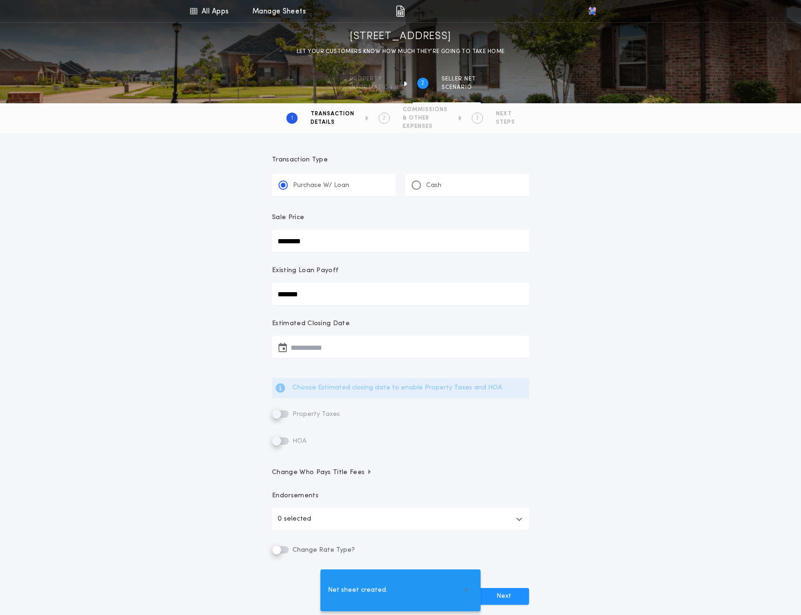
click at [323, 347] on button "button" at bounding box center [400, 347] width 257 height 22
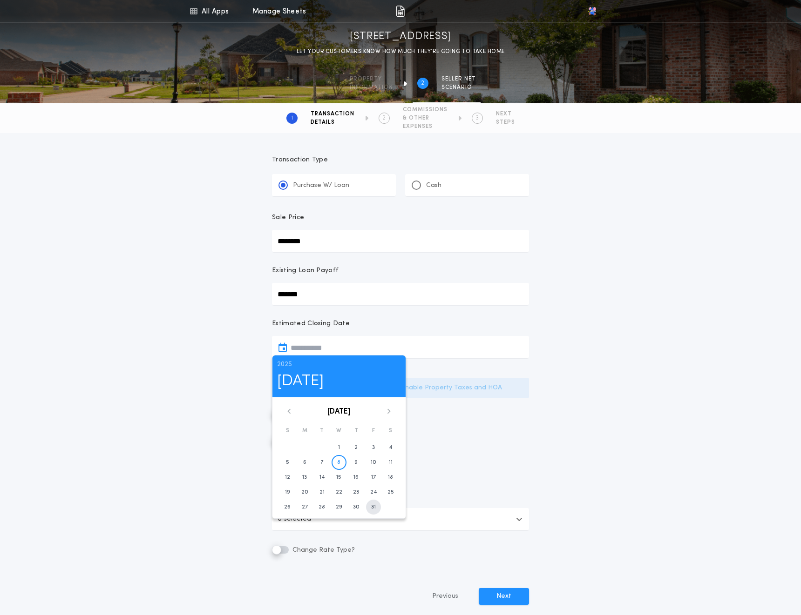
click at [372, 508] on time "31" at bounding box center [373, 507] width 5 height 7
type input "**********"
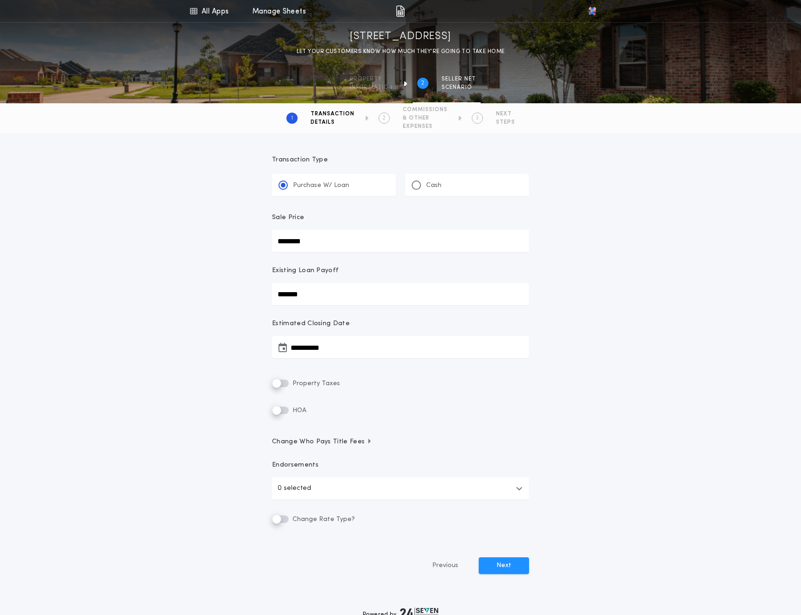
click at [295, 486] on p "0 selected" at bounding box center [294, 488] width 34 height 11
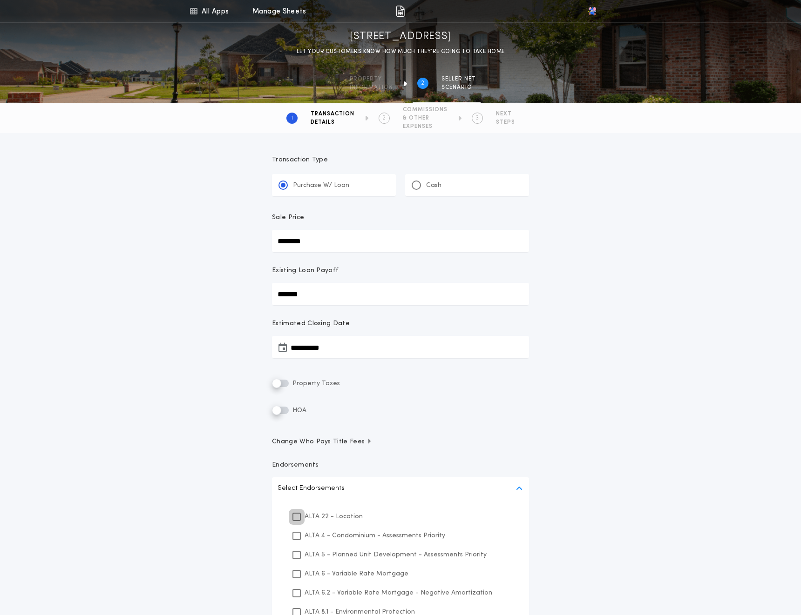
click at [295, 516] on icon at bounding box center [297, 517] width 6 height 7
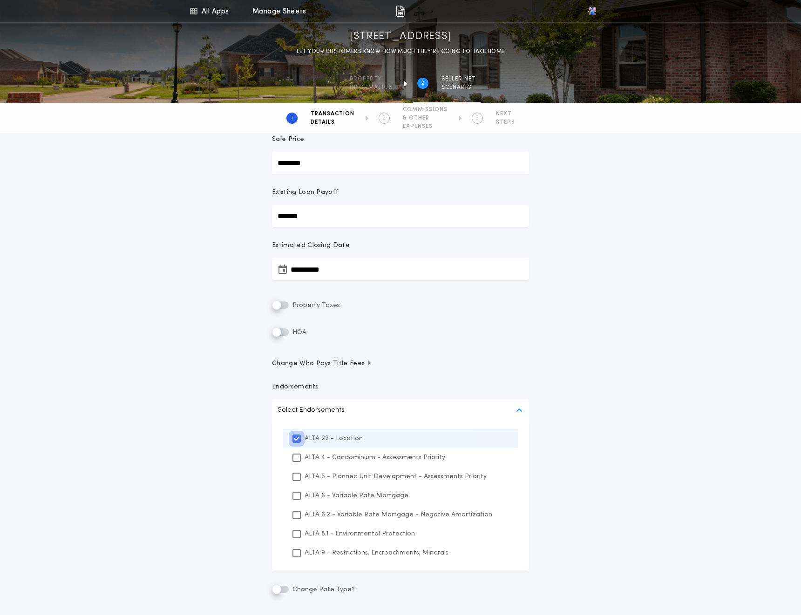
scroll to position [87, 0]
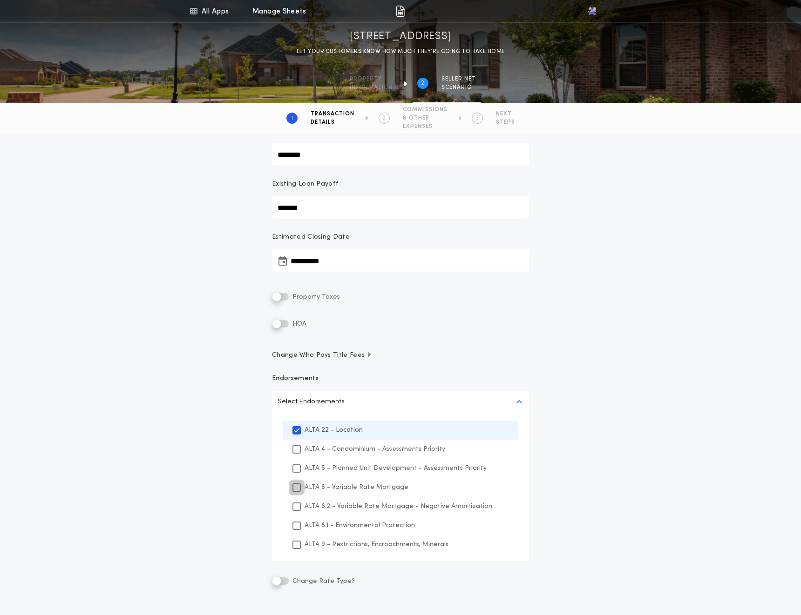
click at [297, 485] on icon at bounding box center [297, 488] width 6 height 7
click at [297, 512] on div "ALTA 6.2 - Variable Rate Mortgage - Negative Amortization" at bounding box center [400, 506] width 235 height 19
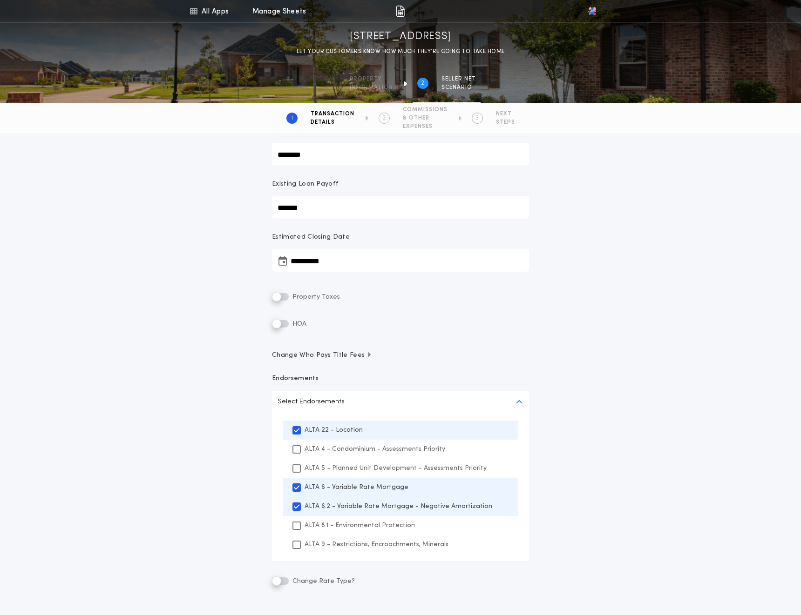
click at [294, 532] on div "ALTA 8.1 - Environmental Protection" at bounding box center [400, 525] width 235 height 19
click at [294, 543] on icon at bounding box center [297, 545] width 6 height 7
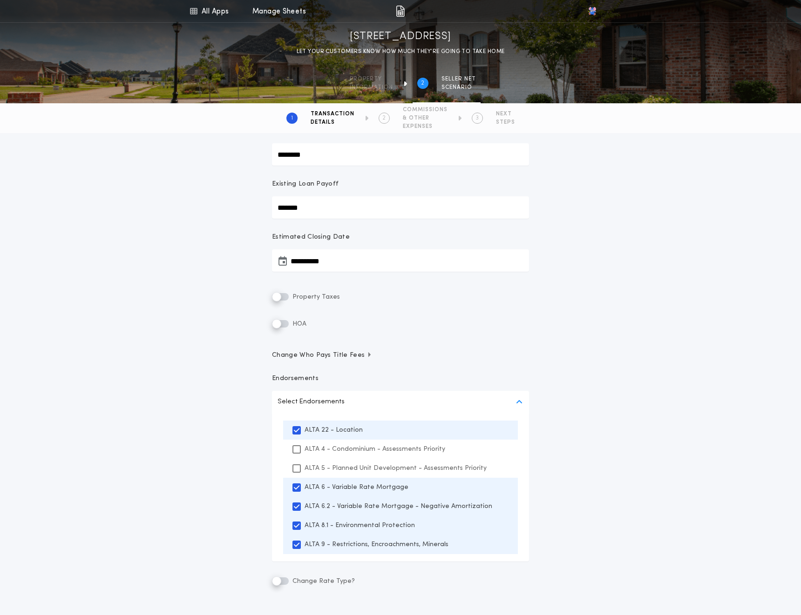
click at [295, 463] on div "ALTA 5 - Planned Unit Development - Assessments Priority" at bounding box center [400, 468] width 235 height 19
click at [293, 442] on div "ALTA 4 - Condominium - Assessments Priority" at bounding box center [400, 449] width 235 height 19
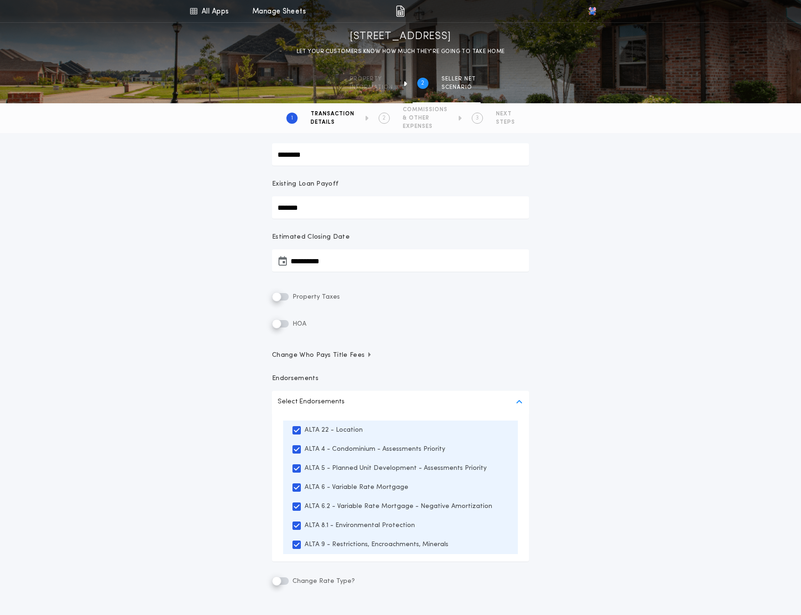
click at [426, 355] on button "Change Who Pays Title Fees" at bounding box center [400, 355] width 257 height 9
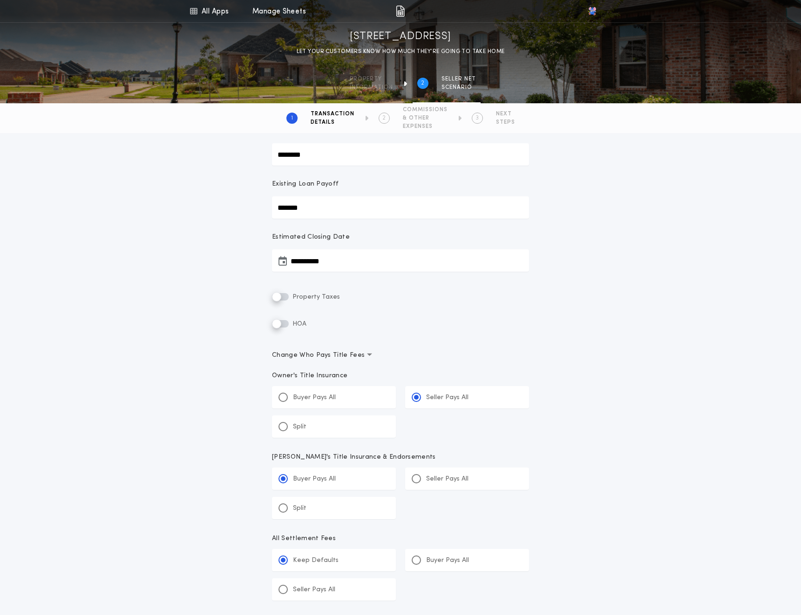
click at [335, 354] on span "Change Who Pays Title Fees" at bounding box center [322, 355] width 100 height 9
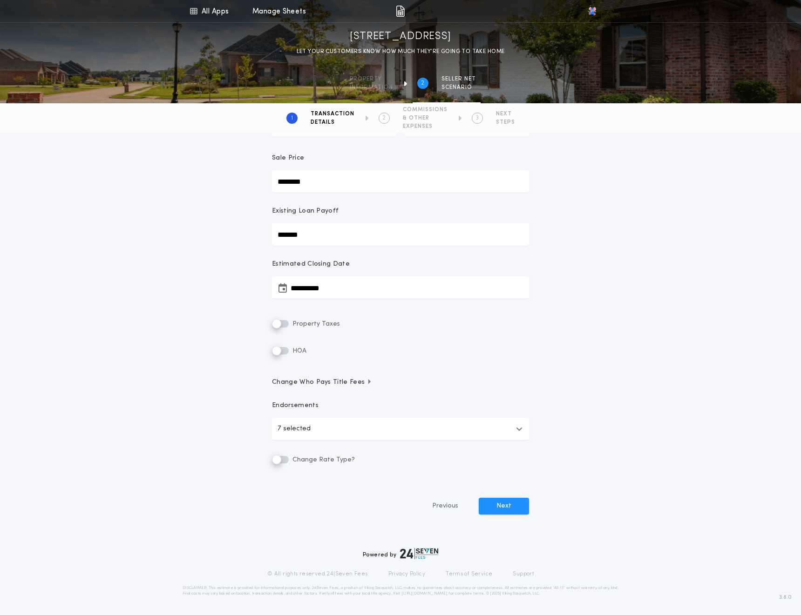
scroll to position [0, 0]
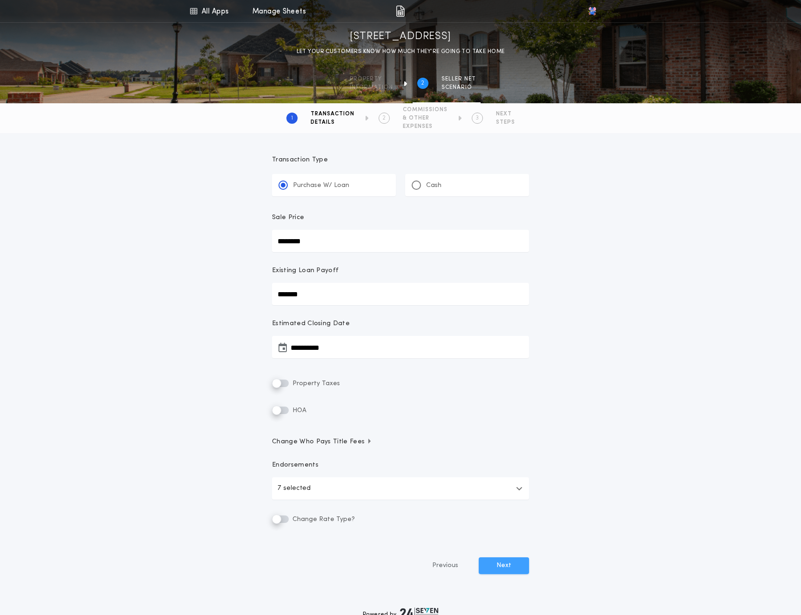
click at [501, 569] on button "Next" at bounding box center [504, 566] width 50 height 17
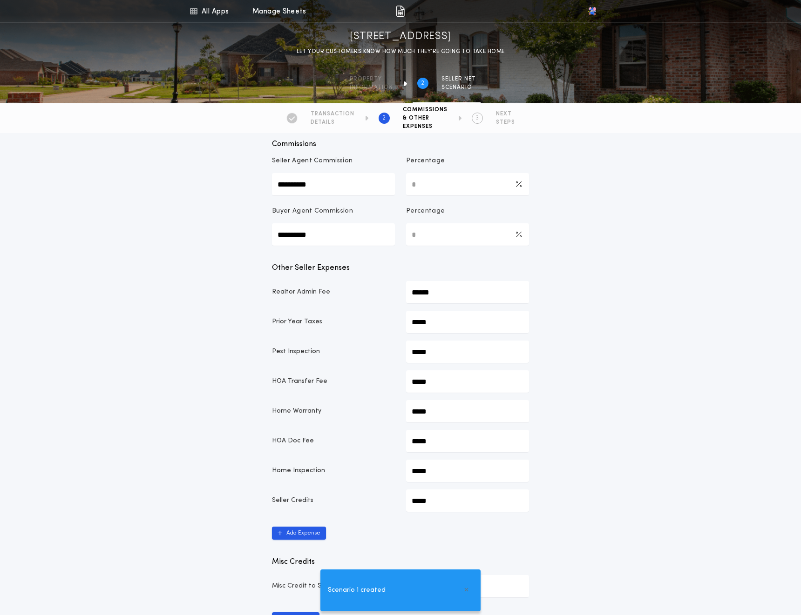
scroll to position [387, 0]
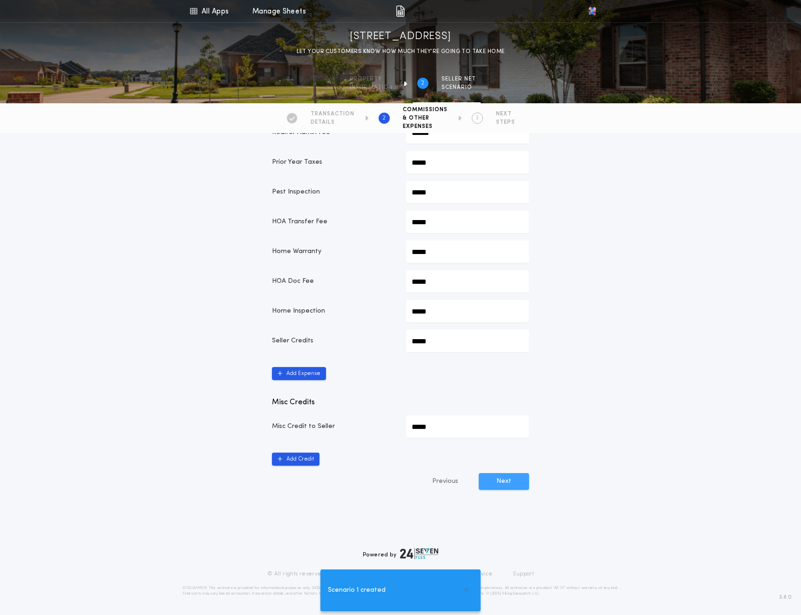
click at [503, 481] on button "Next" at bounding box center [504, 481] width 50 height 17
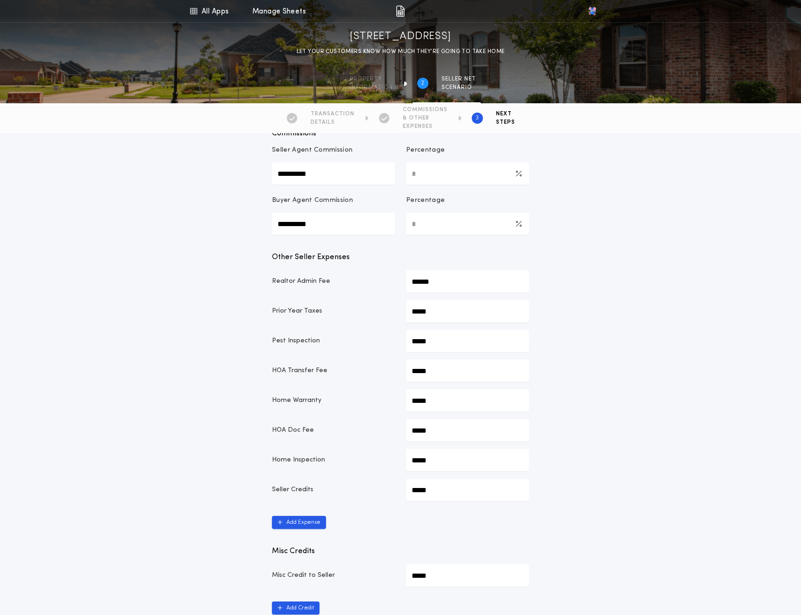
scroll to position [387, 0]
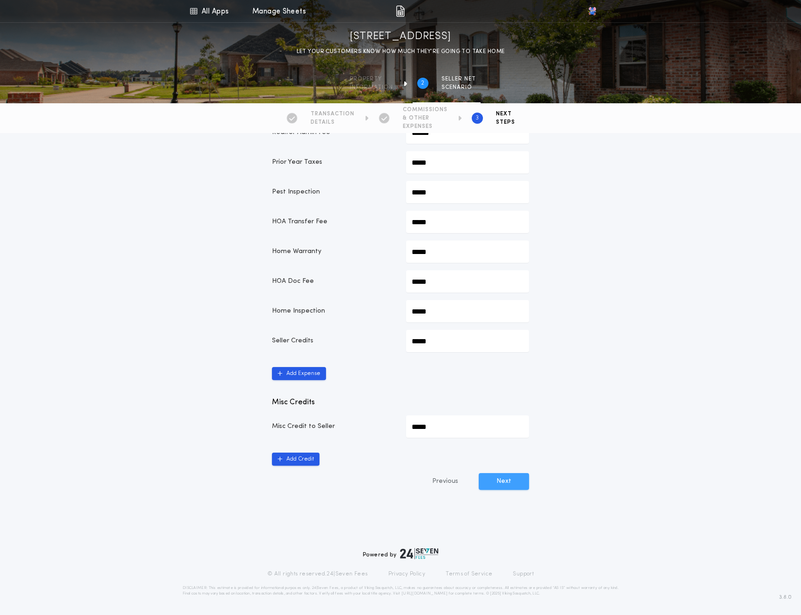
click at [502, 481] on button "Next" at bounding box center [504, 481] width 50 height 17
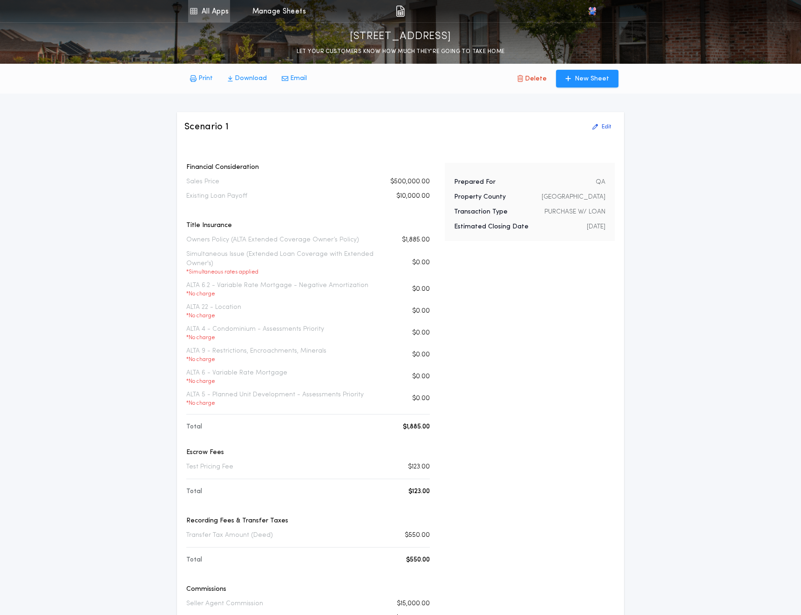
click at [228, 9] on link "All Apps" at bounding box center [209, 11] width 42 height 22
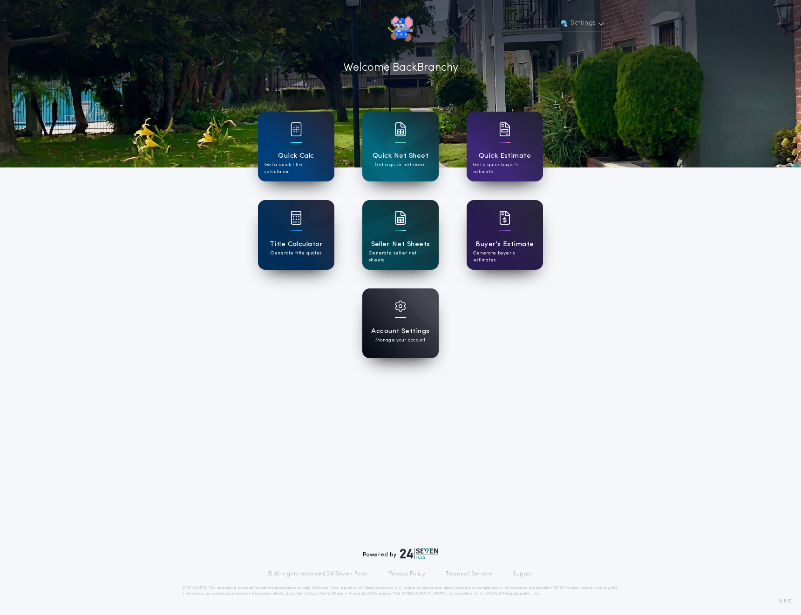
click at [383, 349] on div "Account Settings Manage your account" at bounding box center [400, 324] width 76 height 70
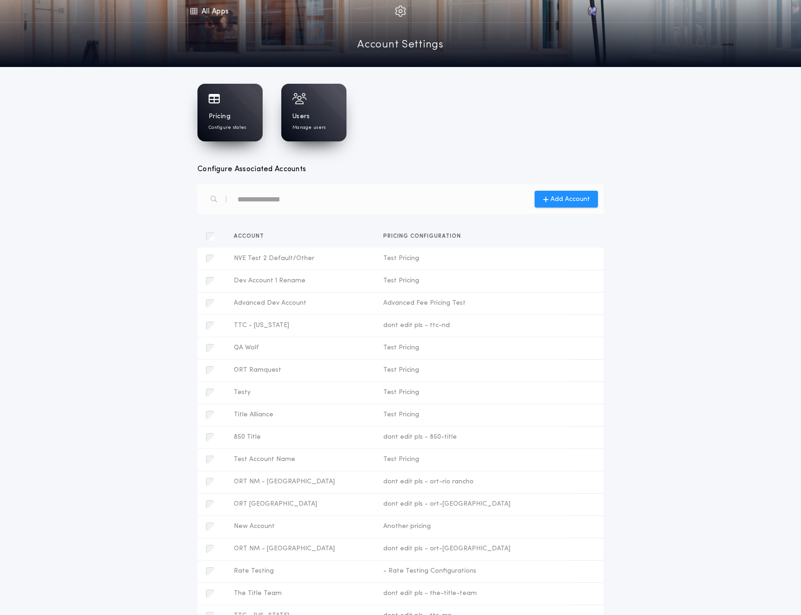
click at [242, 123] on div "Pricing Configure states" at bounding box center [230, 121] width 43 height 19
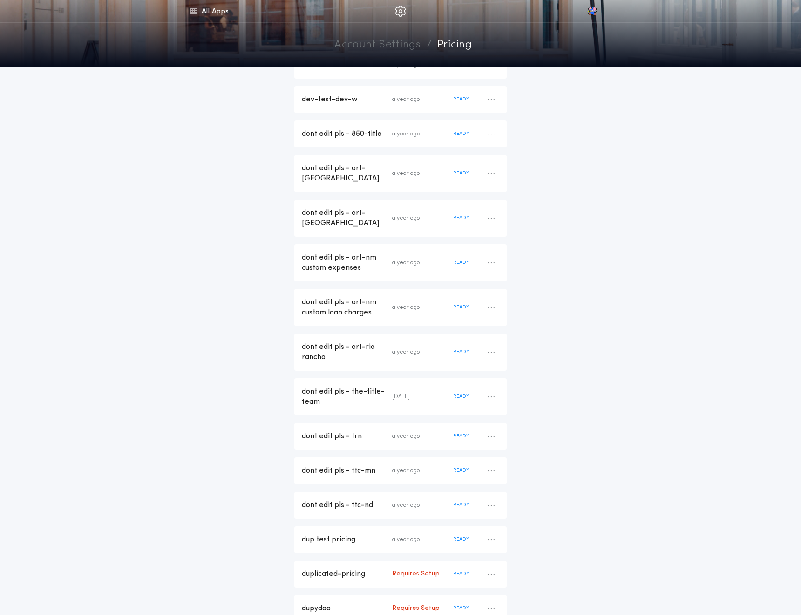
scroll to position [1602, 0]
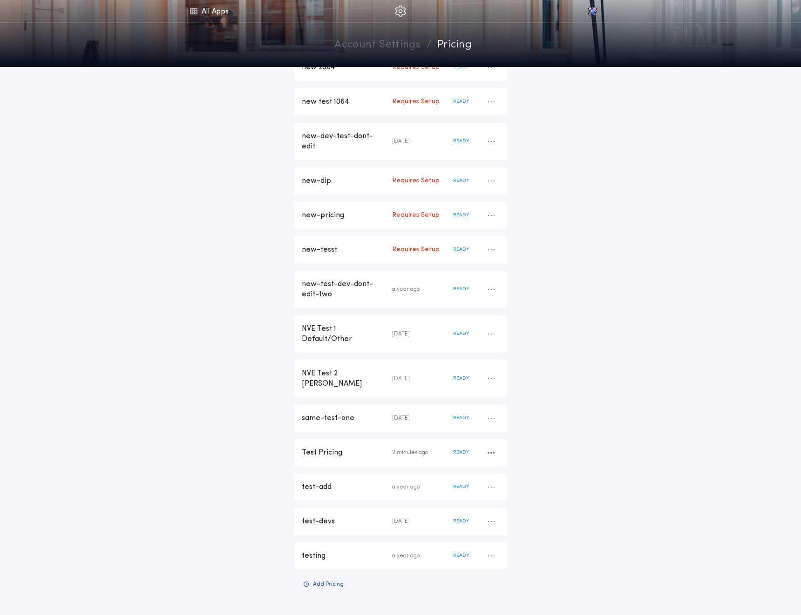
click at [327, 448] on div "Test Pricing" at bounding box center [347, 453] width 90 height 10
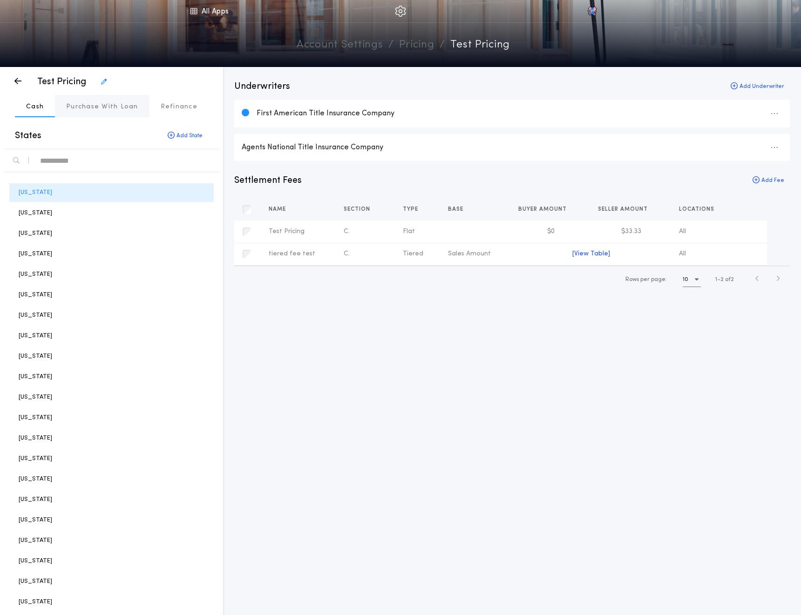
click at [113, 107] on p "Purchase With Loan" at bounding box center [102, 106] width 72 height 9
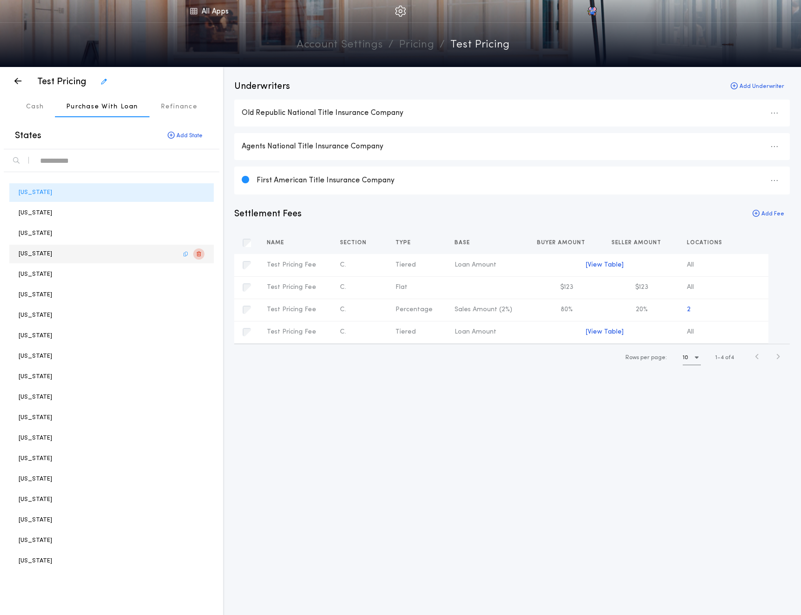
click at [200, 255] on icon "button" at bounding box center [198, 254] width 4 height 0
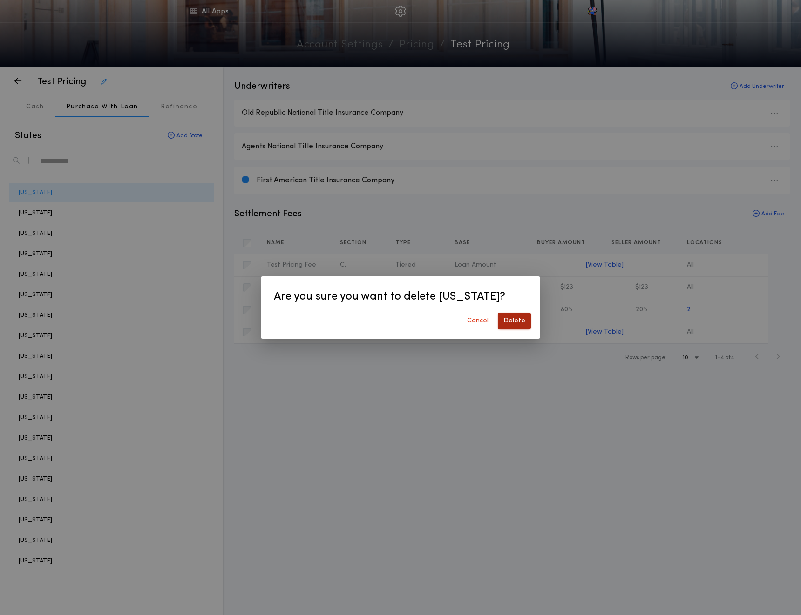
click at [509, 324] on button "Delete" at bounding box center [514, 321] width 33 height 17
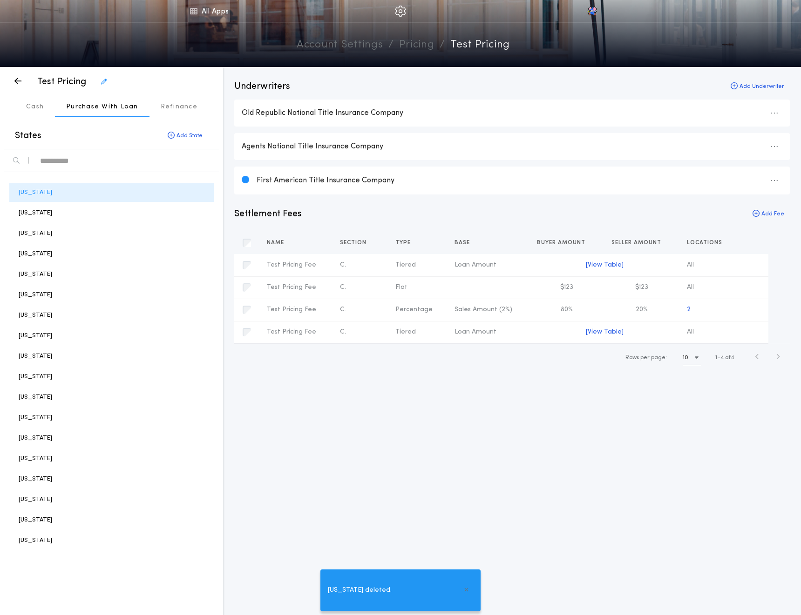
click at [203, 13] on link "All Apps" at bounding box center [209, 11] width 42 height 22
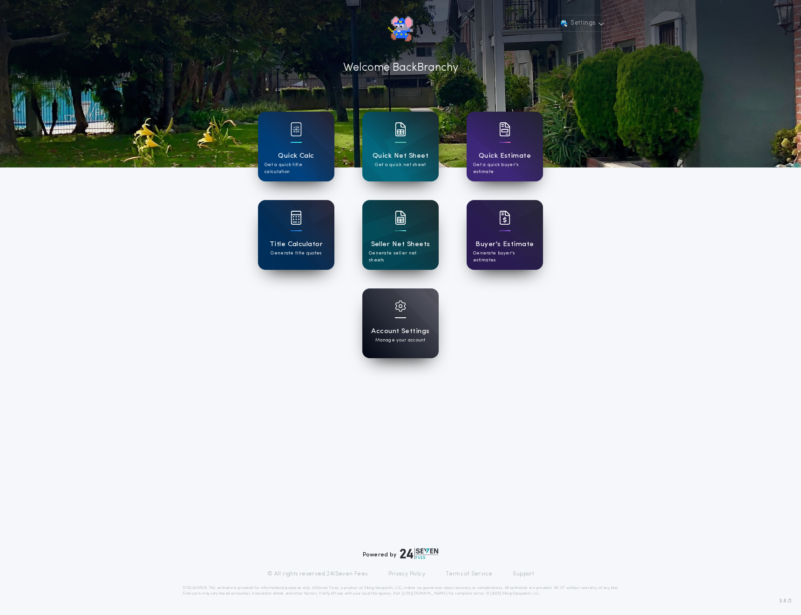
click at [432, 34] on div at bounding box center [400, 84] width 801 height 168
click at [413, 32] on img at bounding box center [400, 29] width 28 height 28
